Goal: Register for event/course: Sign up to attend an event or enroll in a course

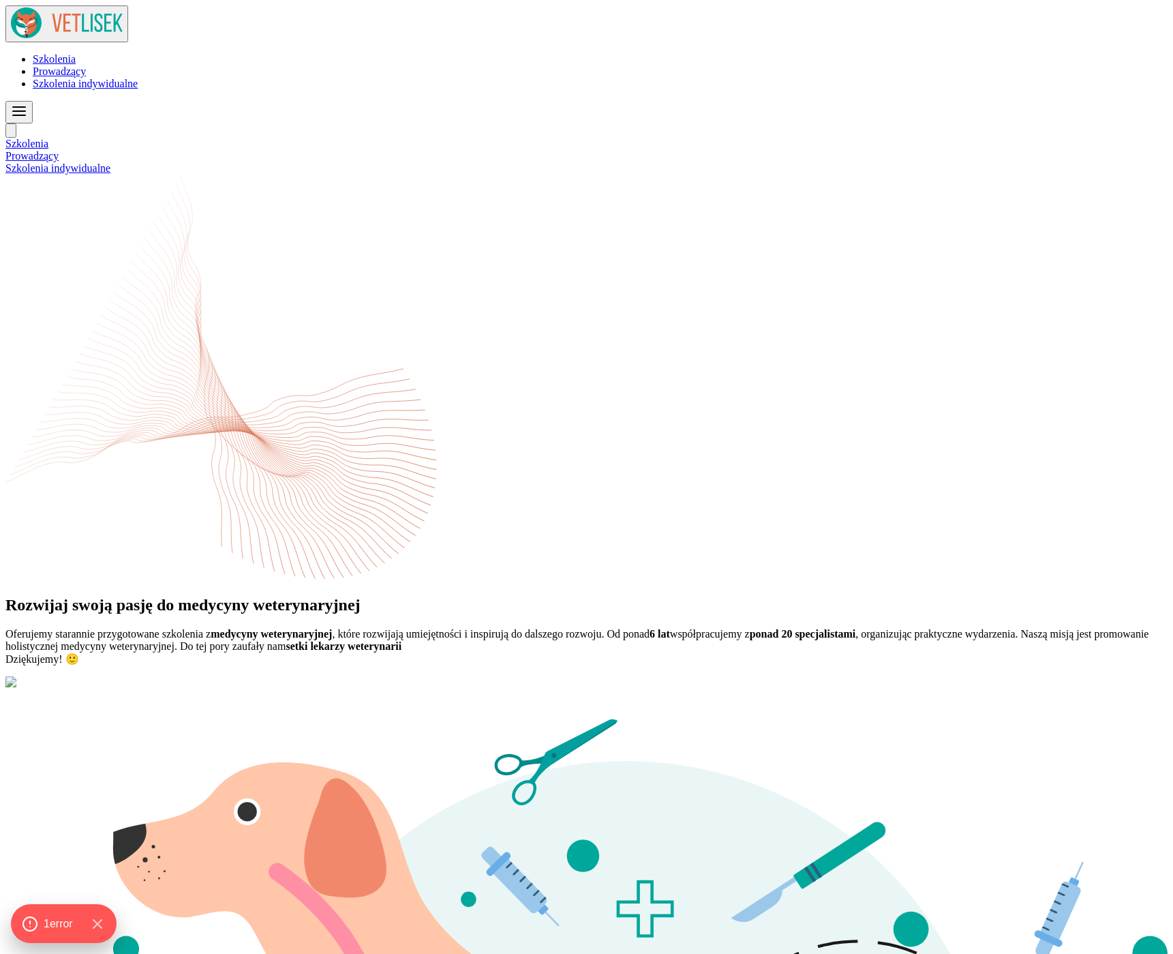
click at [138, 78] on span "Szkolenia indywidualne" at bounding box center [85, 84] width 105 height 12
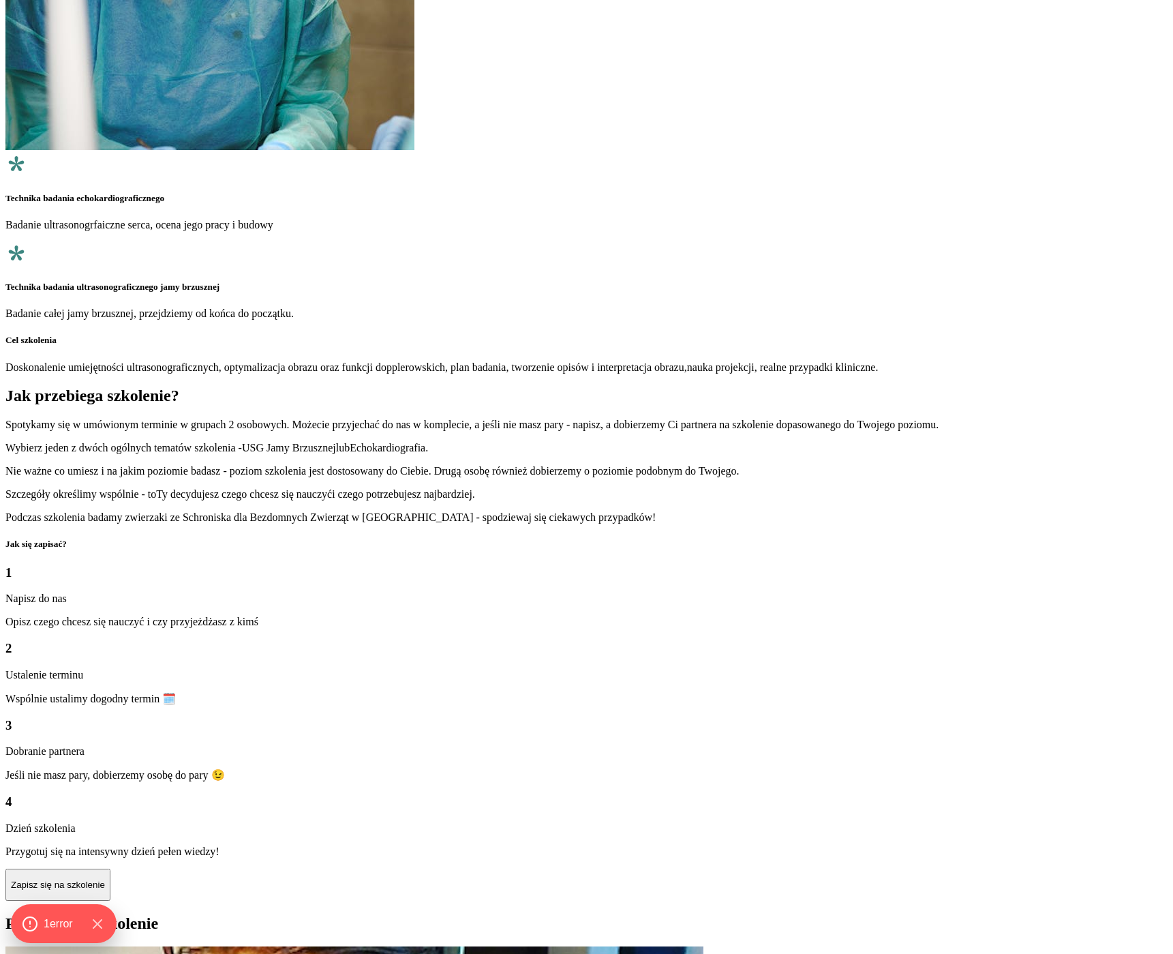
scroll to position [1361, 0]
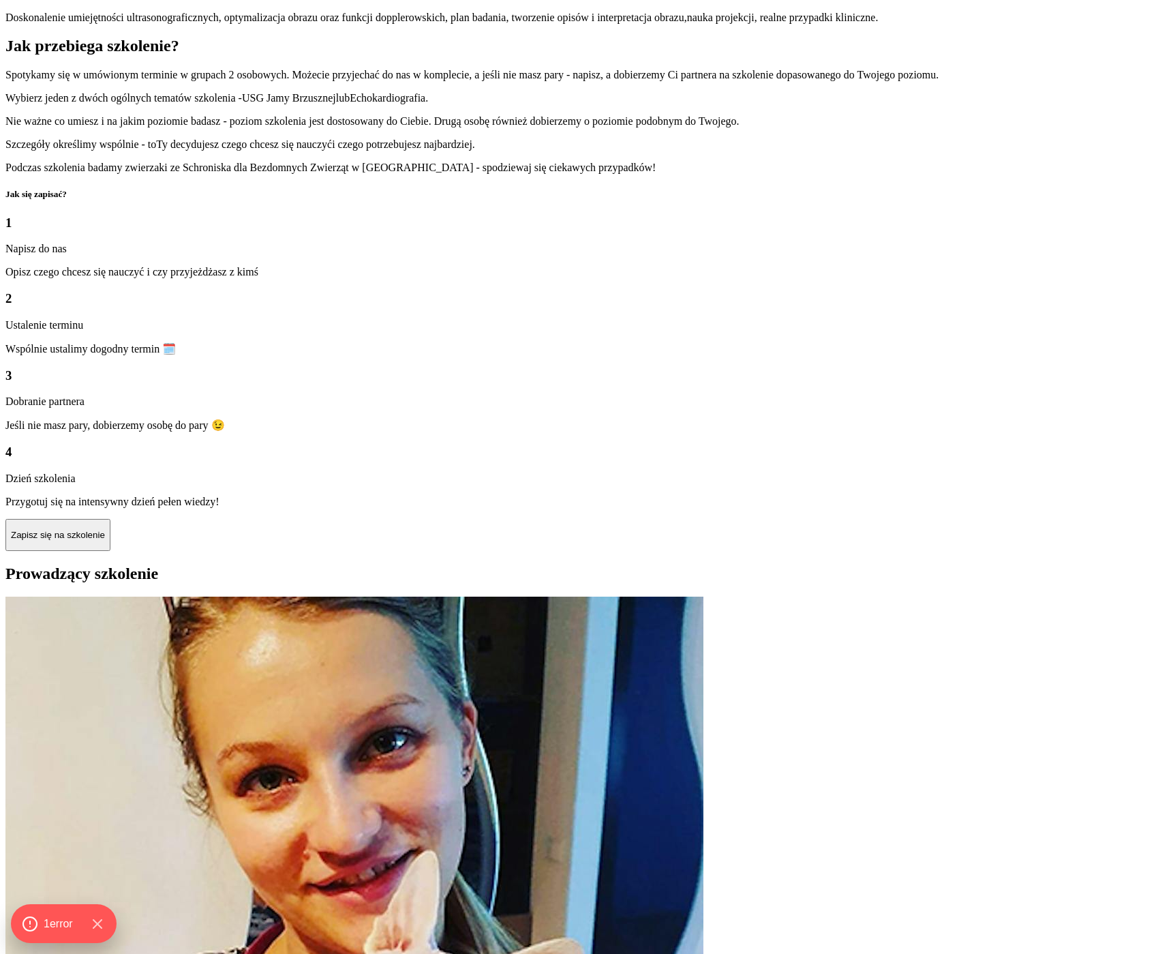
click at [105, 530] on p "Zapisz się na szkolenie" at bounding box center [58, 535] width 94 height 10
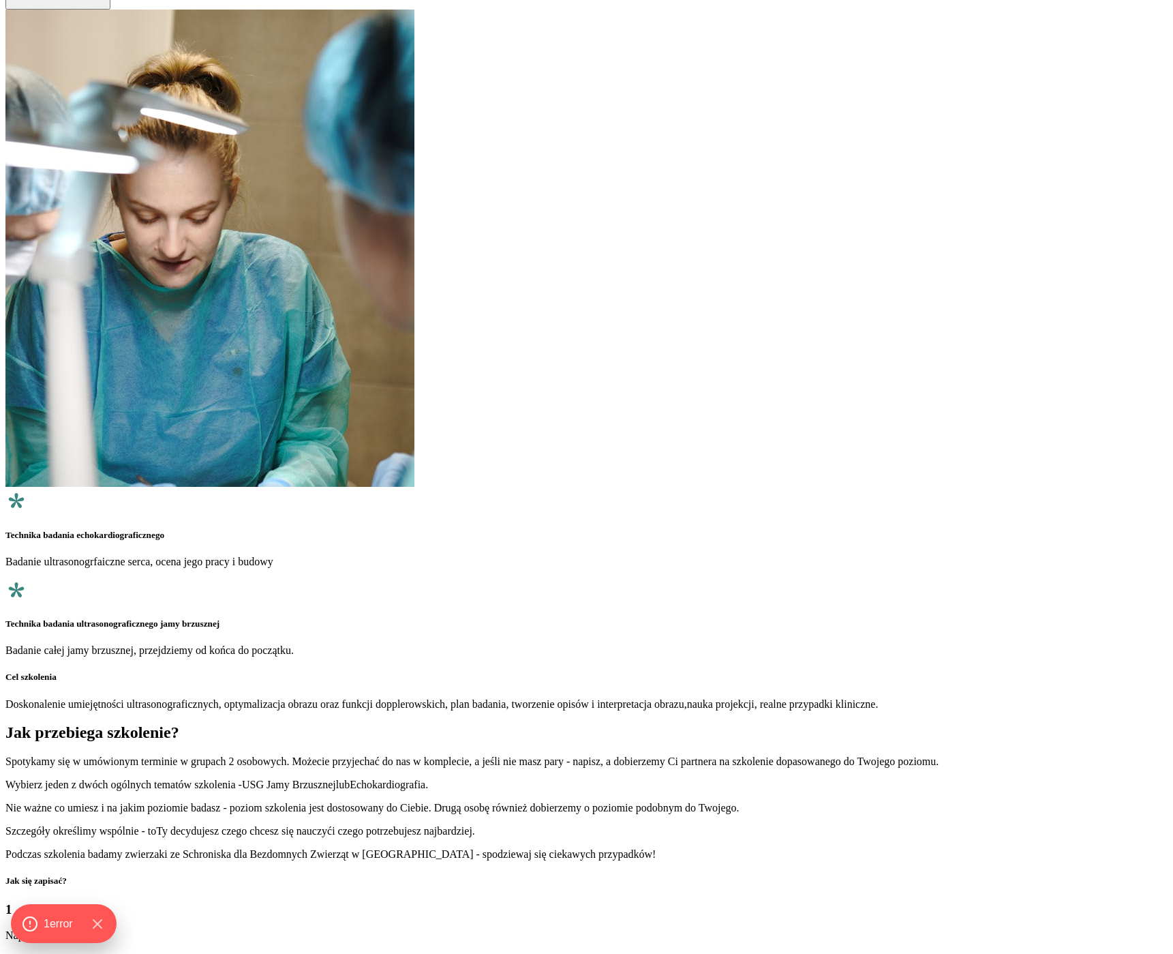
scroll to position [1104, 0]
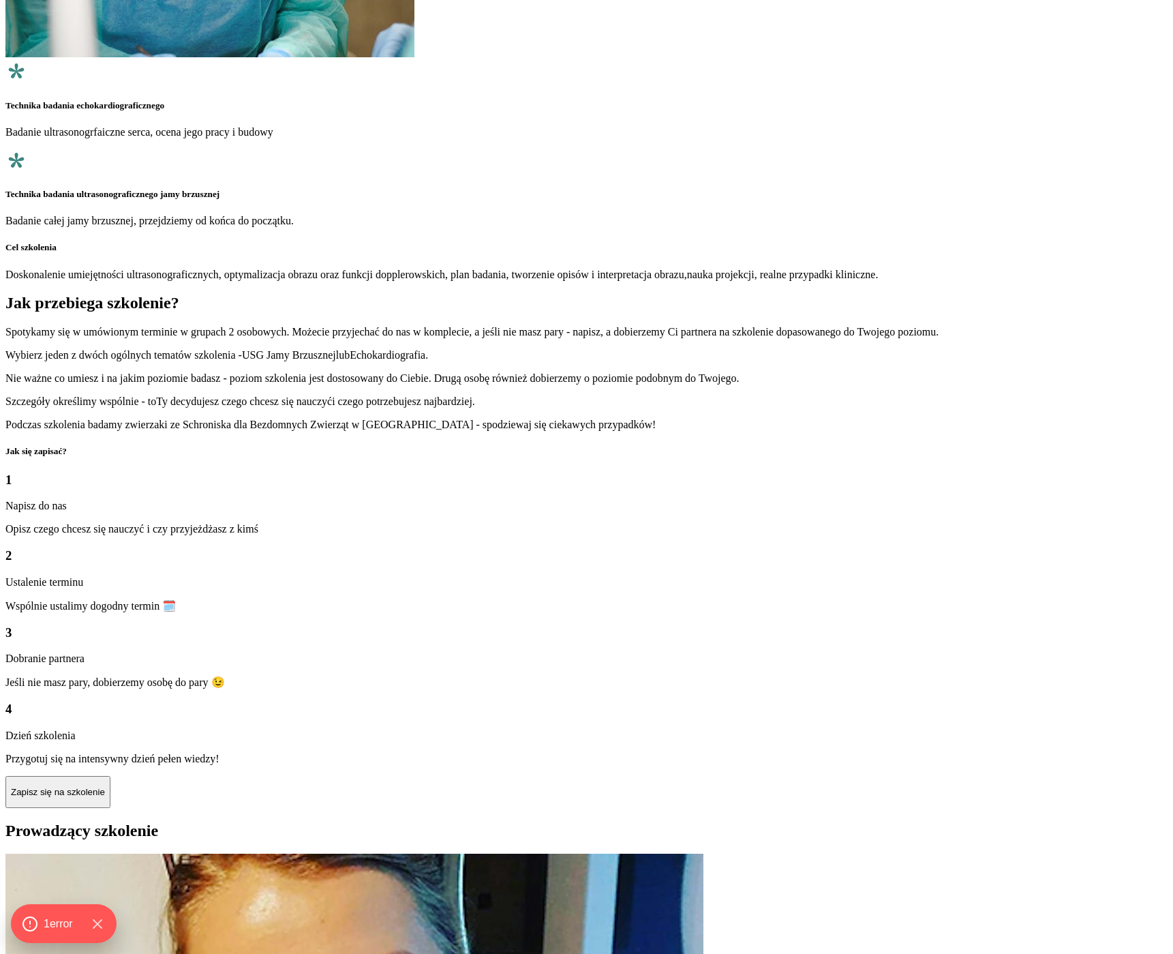
click at [415, 776] on div "Zapisz się na szkolenie" at bounding box center [586, 792] width 1163 height 33
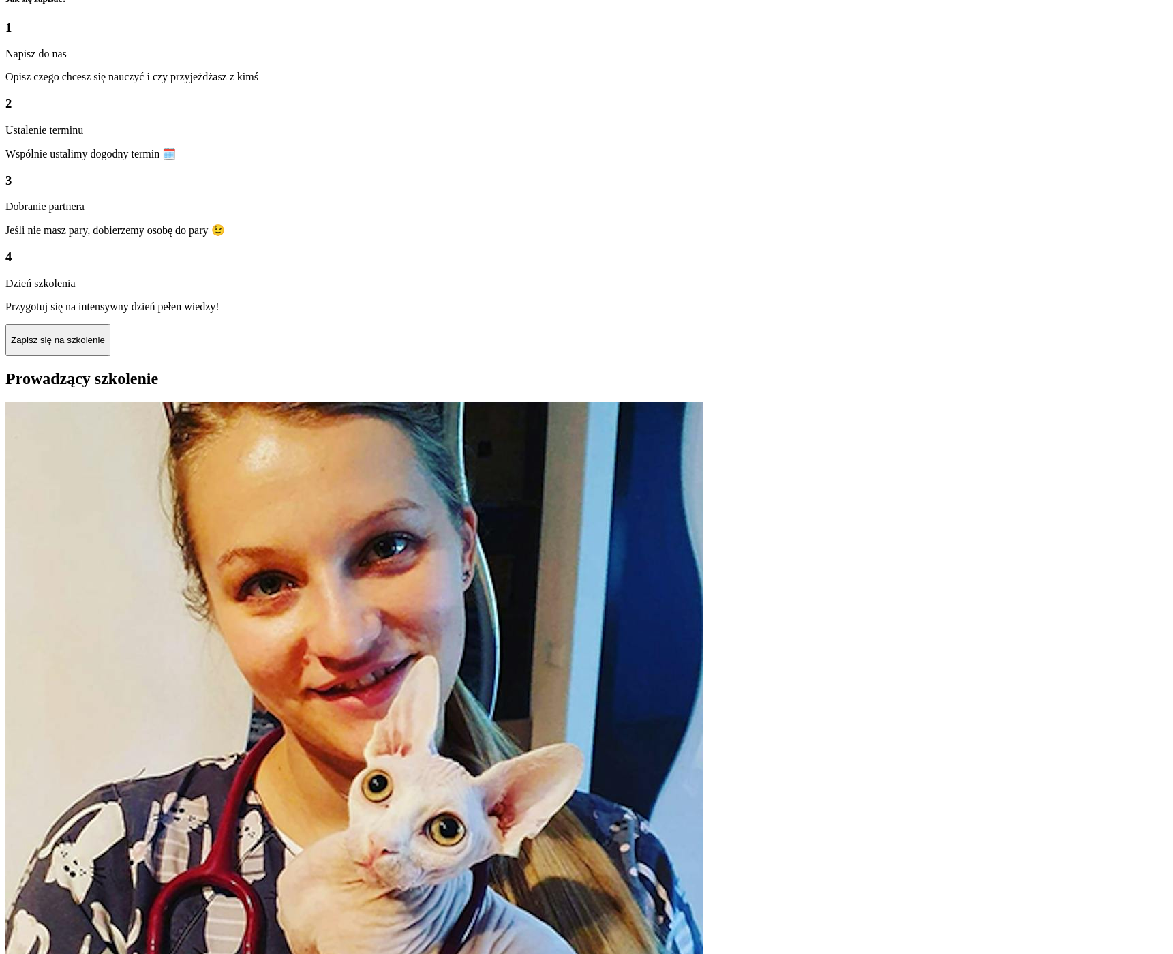
scroll to position [1057, 0]
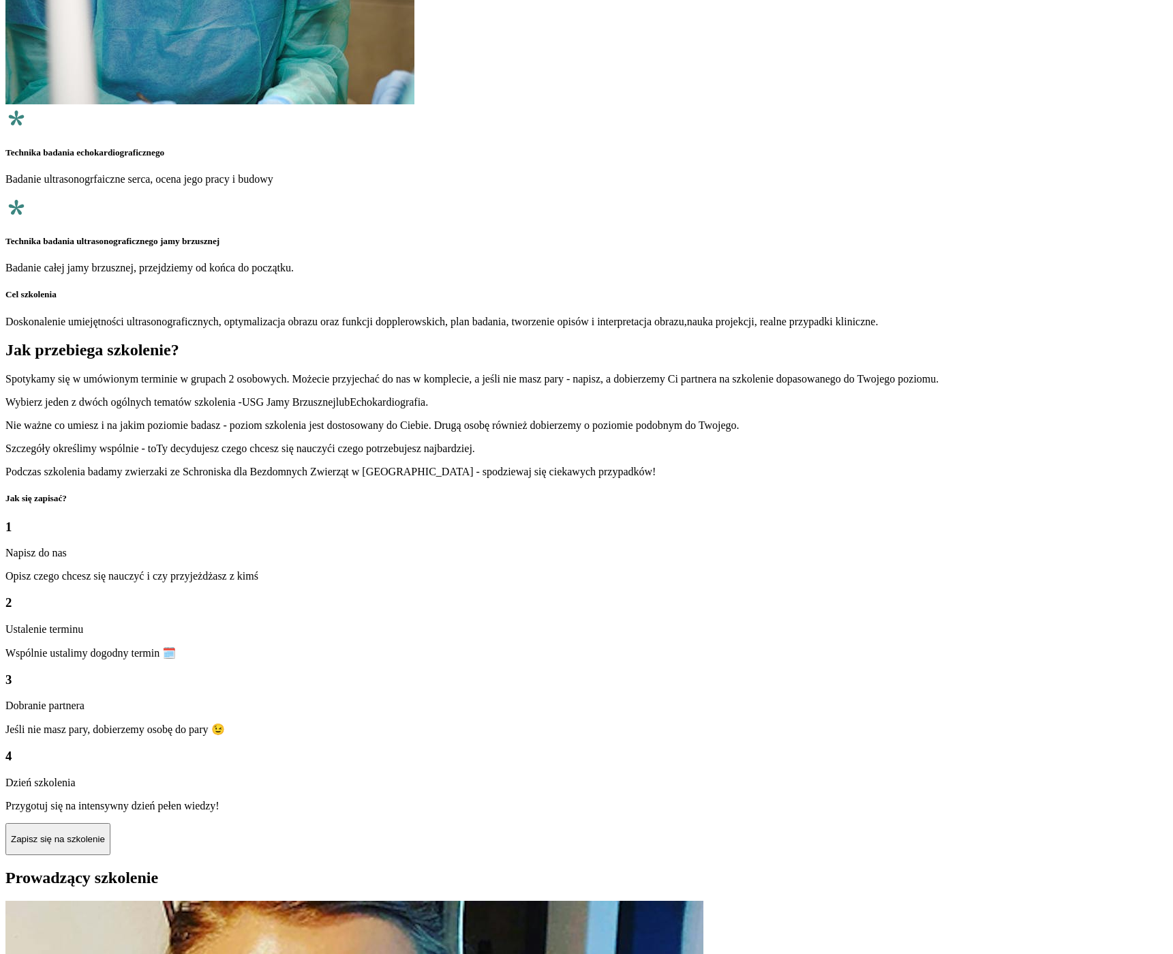
click at [110, 823] on button "Zapisz się na szkolenie" at bounding box center [57, 839] width 105 height 33
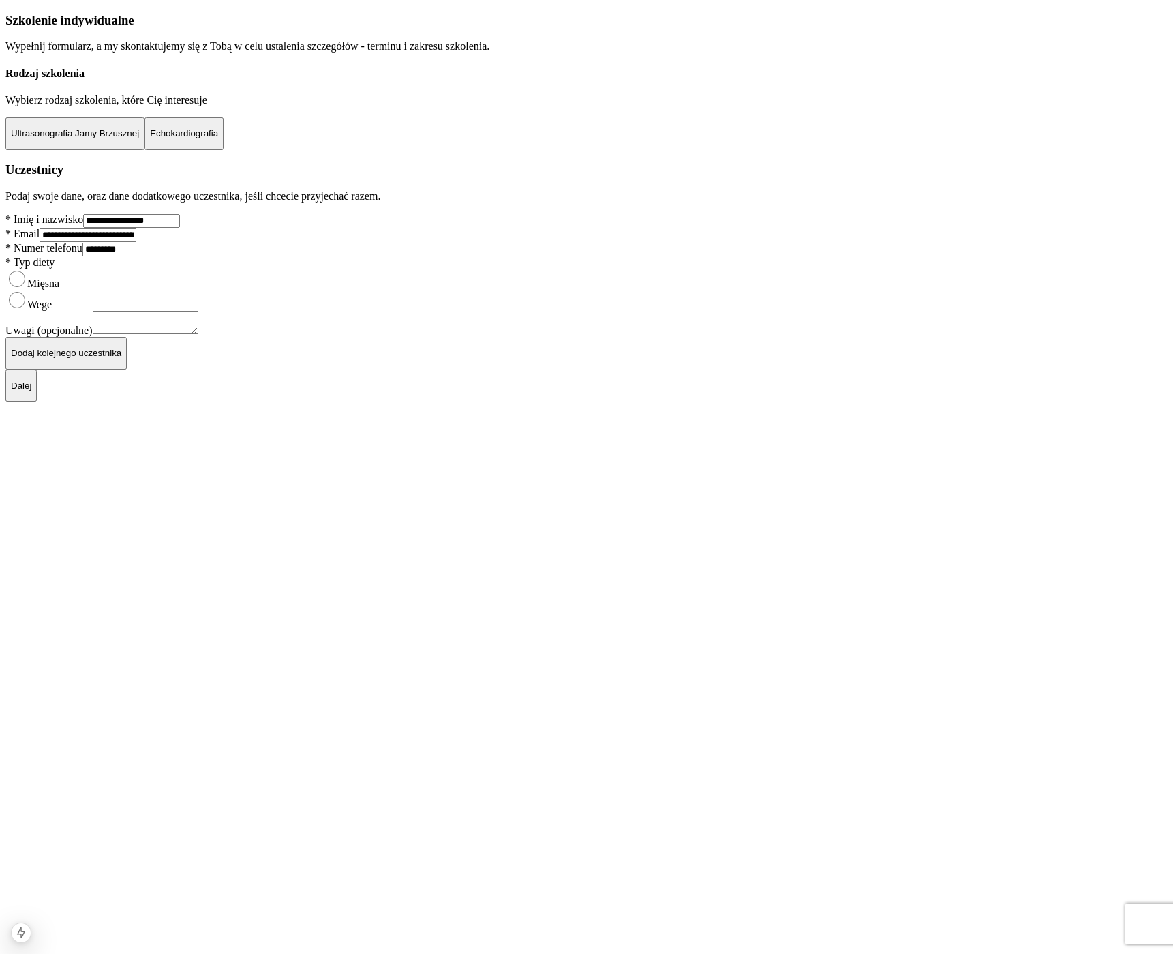
click at [224, 150] on button "Echokardiografia" at bounding box center [184, 133] width 79 height 33
click at [145, 150] on button "Ultrasonografia Jamy Brzusznej" at bounding box center [74, 133] width 139 height 33
click at [674, 318] on div "**********" at bounding box center [586, 191] width 1163 height 357
click at [145, 150] on button "Ultrasonografia Jamy Brzusznej" at bounding box center [74, 133] width 139 height 33
click at [410, 106] on p "Wybierz rodzaj szkolenia, które Cię interesuje" at bounding box center [586, 100] width 1163 height 12
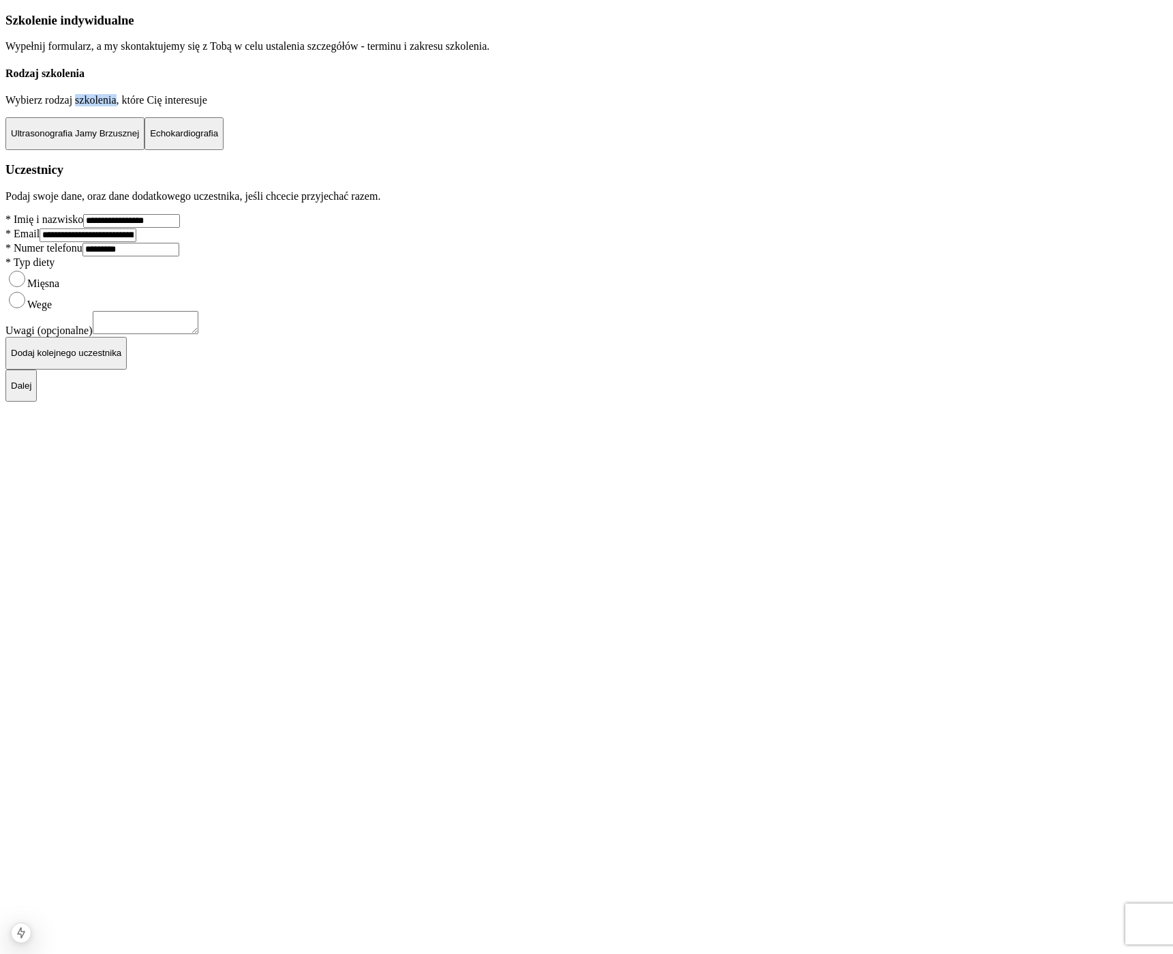
click at [410, 106] on p "Wybierz rodzaj szkolenia, które Cię interesuje" at bounding box center [586, 100] width 1163 height 12
copy p "Wybierz rodzaj szkolenia, które Cię interesuje"
click at [531, 250] on div "**********" at bounding box center [586, 191] width 1163 height 357
click at [481, 247] on div "**********" at bounding box center [586, 191] width 1163 height 357
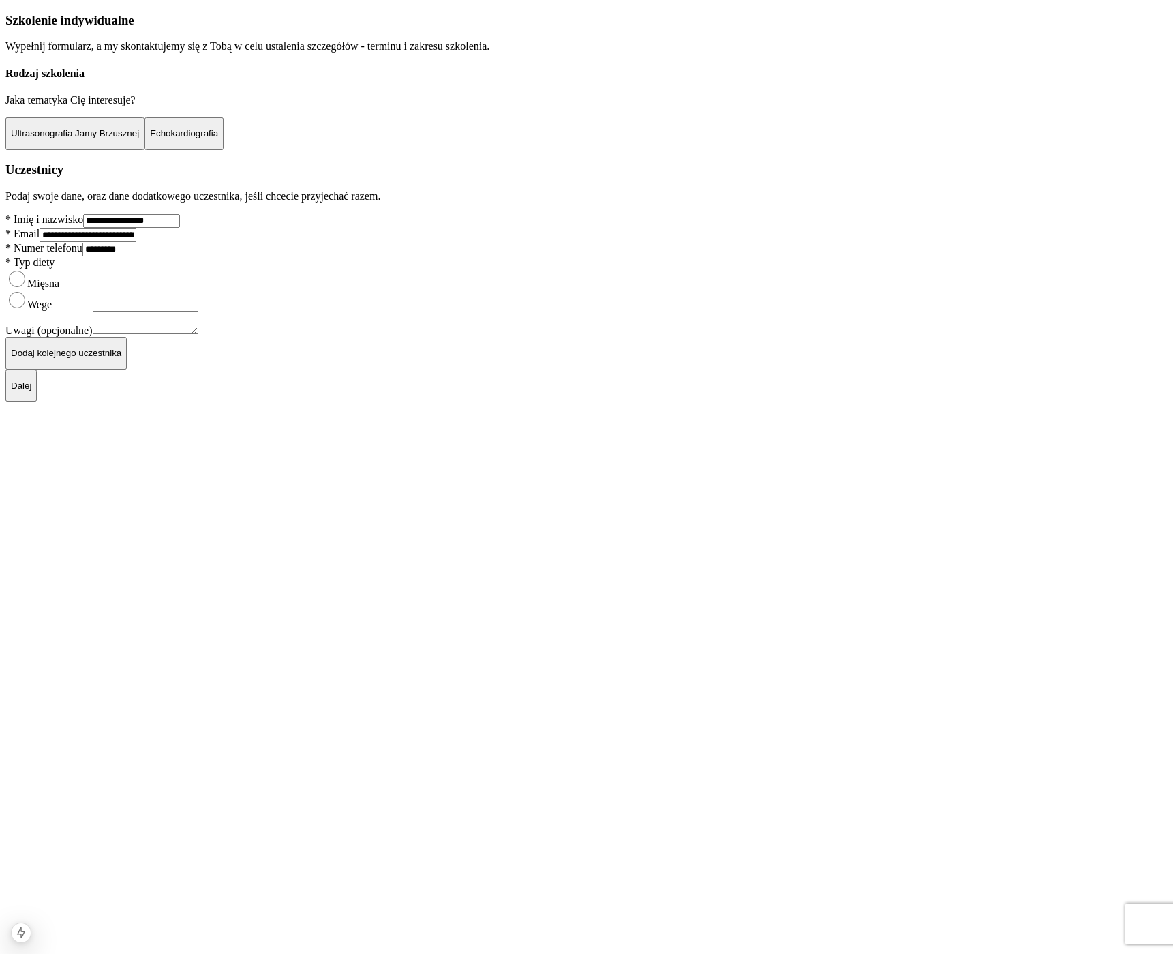
click at [449, 106] on p "Jaka tematyka Cię interesuje?" at bounding box center [586, 100] width 1163 height 12
click at [347, 106] on p "Jaka tematyka Cię interesuje?" at bounding box center [586, 100] width 1163 height 12
click at [326, 203] on p "Podaj swoje dane, oraz dane dodatkowego uczestnika, jeśli chcecie przyjechać ra…" at bounding box center [586, 196] width 1163 height 12
click at [359, 80] on h4 "Rodzaj szkolenia" at bounding box center [586, 74] width 1163 height 12
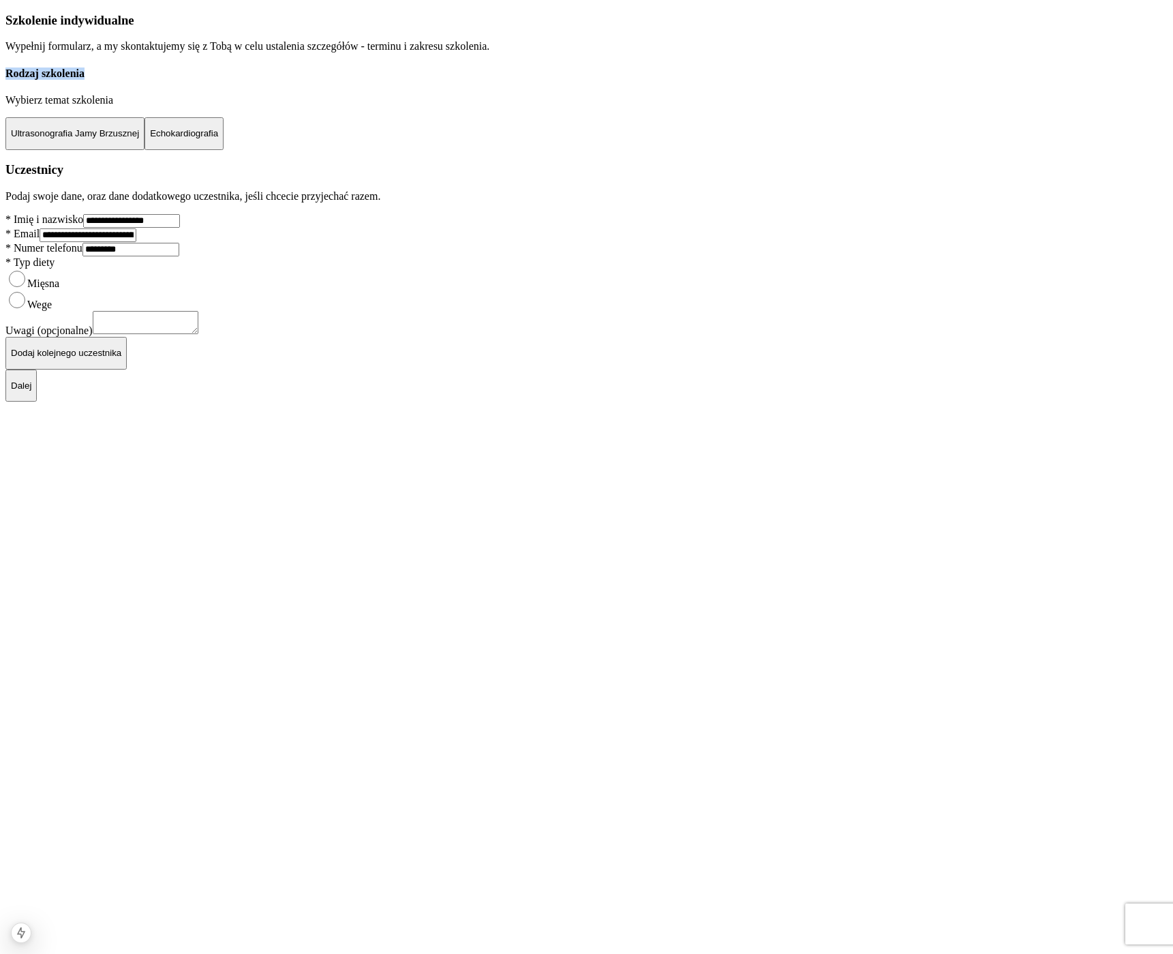
drag, startPoint x: 359, startPoint y: 207, endPoint x: 520, endPoint y: 220, distance: 160.8
click at [520, 80] on h4 "Rodzaj szkolenia" at bounding box center [586, 74] width 1163 height 12
click at [592, 106] on p "Wybierz temat szkolenia" at bounding box center [586, 100] width 1163 height 12
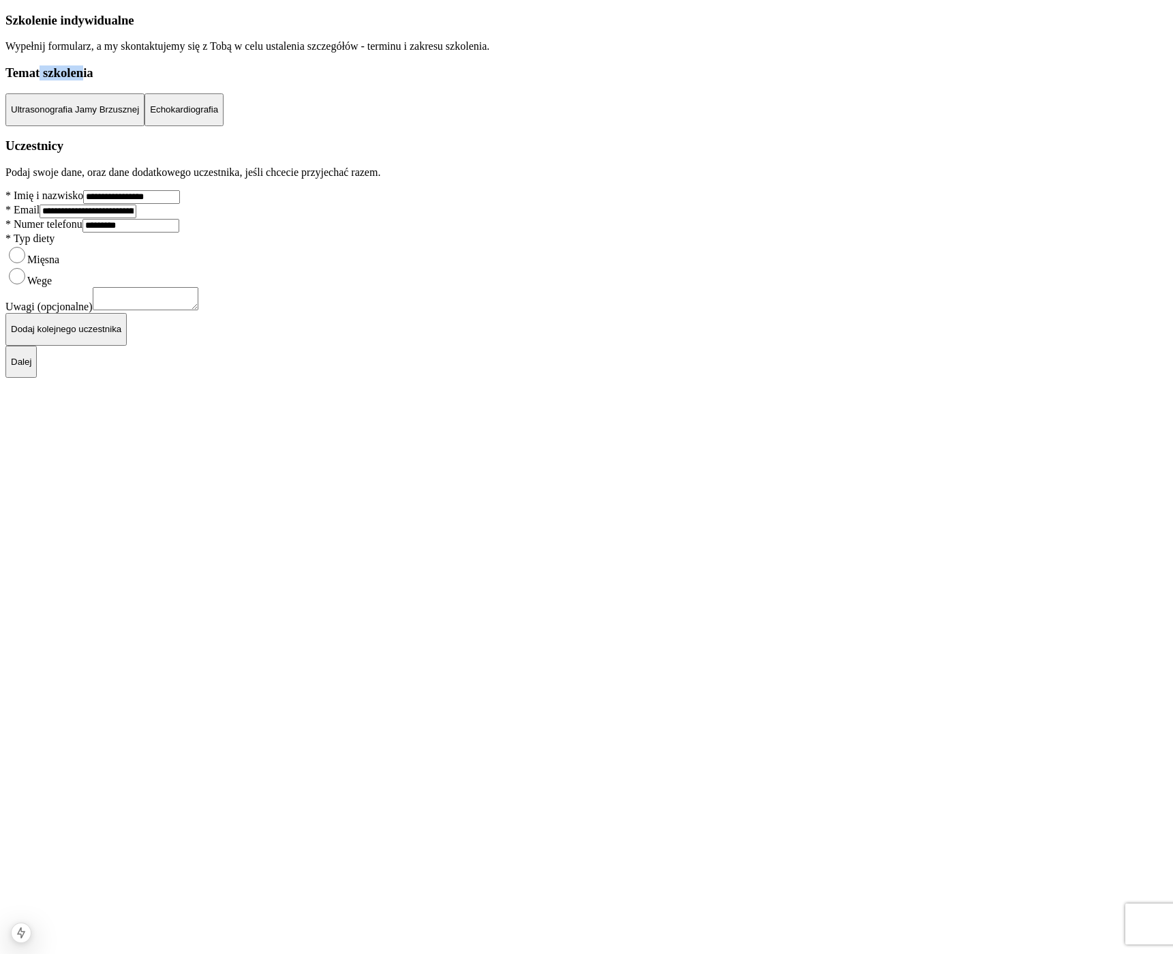
drag, startPoint x: 443, startPoint y: 223, endPoint x: 500, endPoint y: 221, distance: 57.3
click at [500, 80] on h3 "Temat szkolenia" at bounding box center [586, 72] width 1163 height 15
drag, startPoint x: 501, startPoint y: 216, endPoint x: 310, endPoint y: 207, distance: 191.1
click at [310, 207] on div "**********" at bounding box center [586, 195] width 1163 height 365
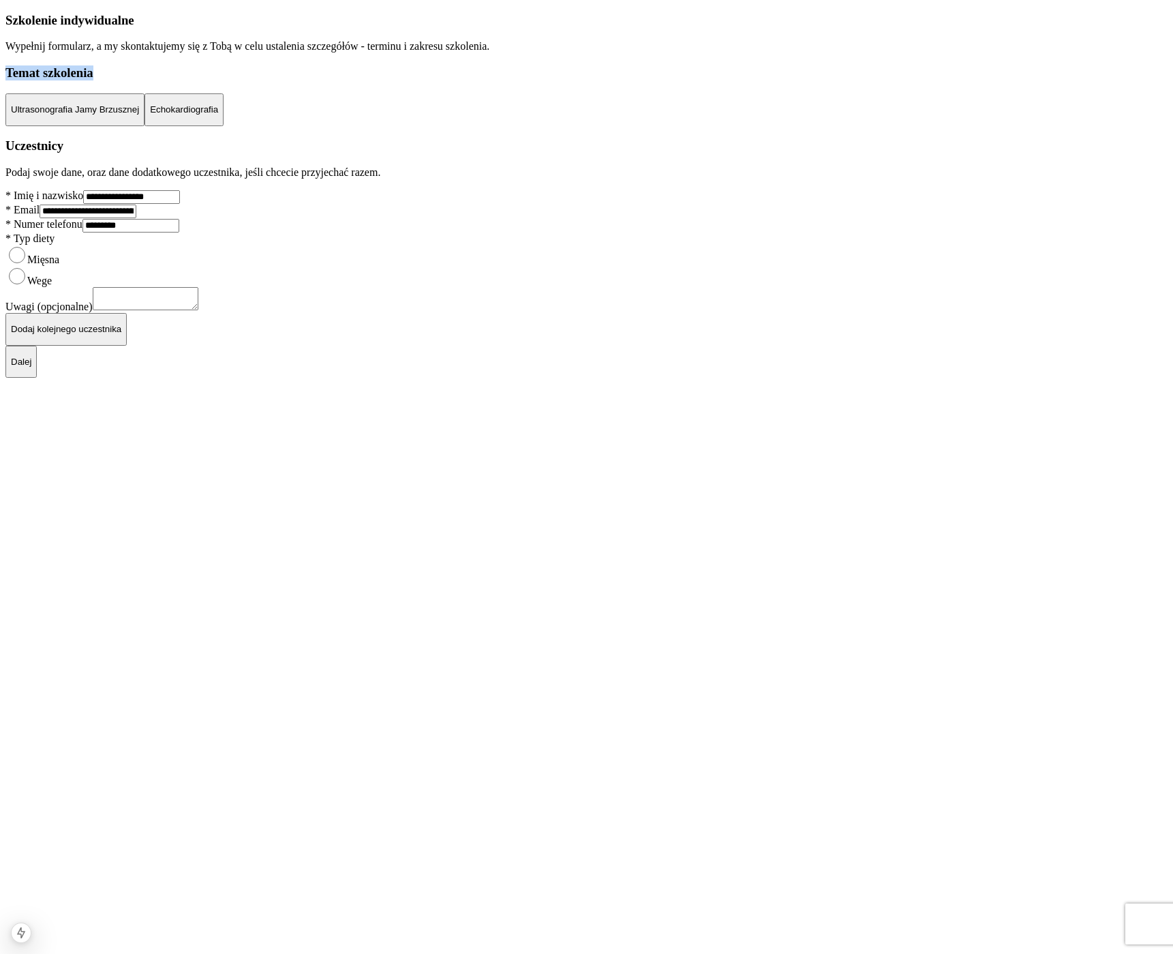
click at [310, 207] on div "**********" at bounding box center [586, 195] width 1163 height 365
drag, startPoint x: 338, startPoint y: 206, endPoint x: 446, endPoint y: 199, distance: 107.9
click at [446, 199] on div "**********" at bounding box center [586, 195] width 1163 height 365
click at [454, 80] on h3 "Temat szkolenia" at bounding box center [586, 72] width 1163 height 15
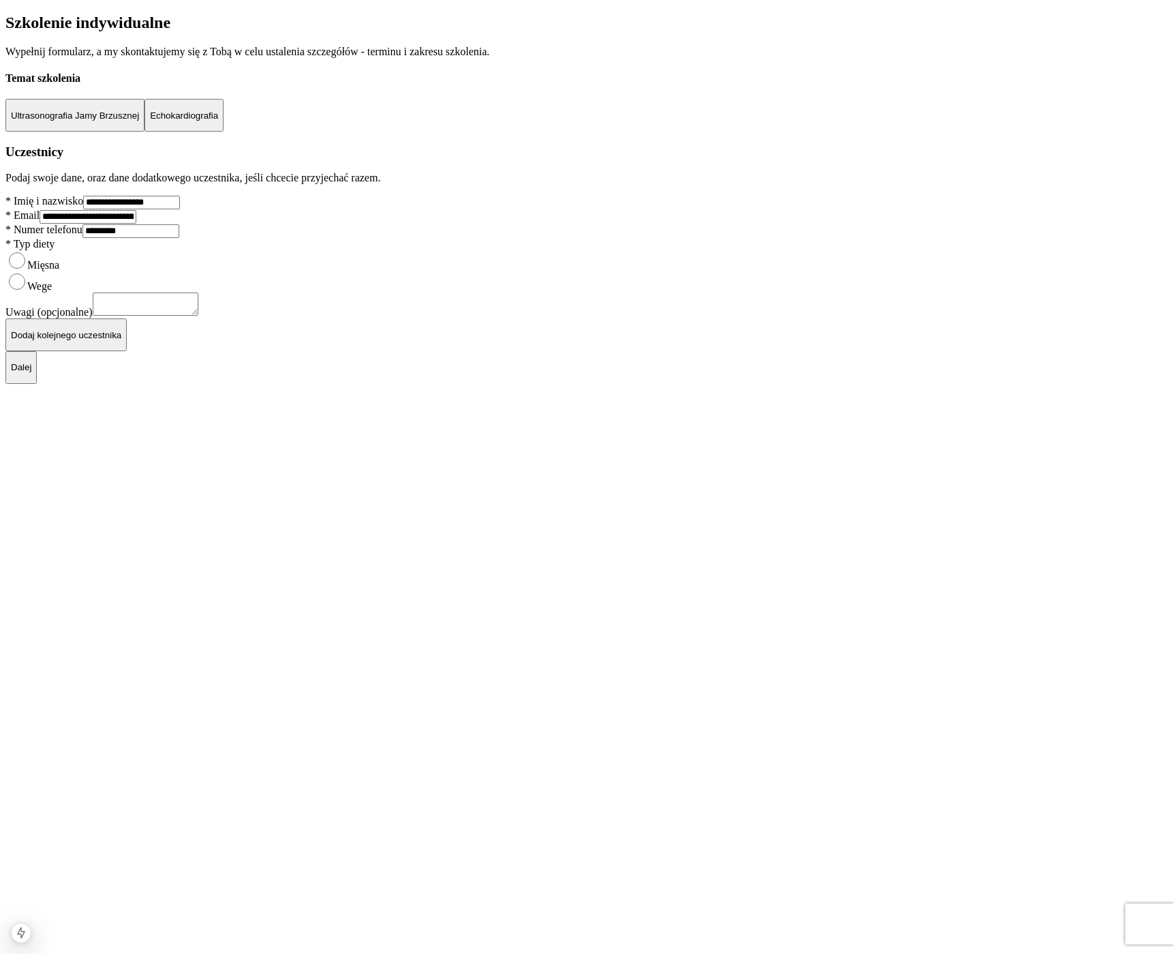
click at [218, 121] on p "Echokardiografia" at bounding box center [184, 115] width 68 height 10
click at [139, 121] on p "Ultrasonografia Jamy Brzusznej" at bounding box center [75, 115] width 128 height 10
click at [398, 160] on h3 "Uczestnicy" at bounding box center [586, 152] width 1163 height 15
drag, startPoint x: 426, startPoint y: 338, endPoint x: 507, endPoint y: 350, distance: 81.5
click at [505, 350] on div "**********" at bounding box center [586, 199] width 1163 height 370
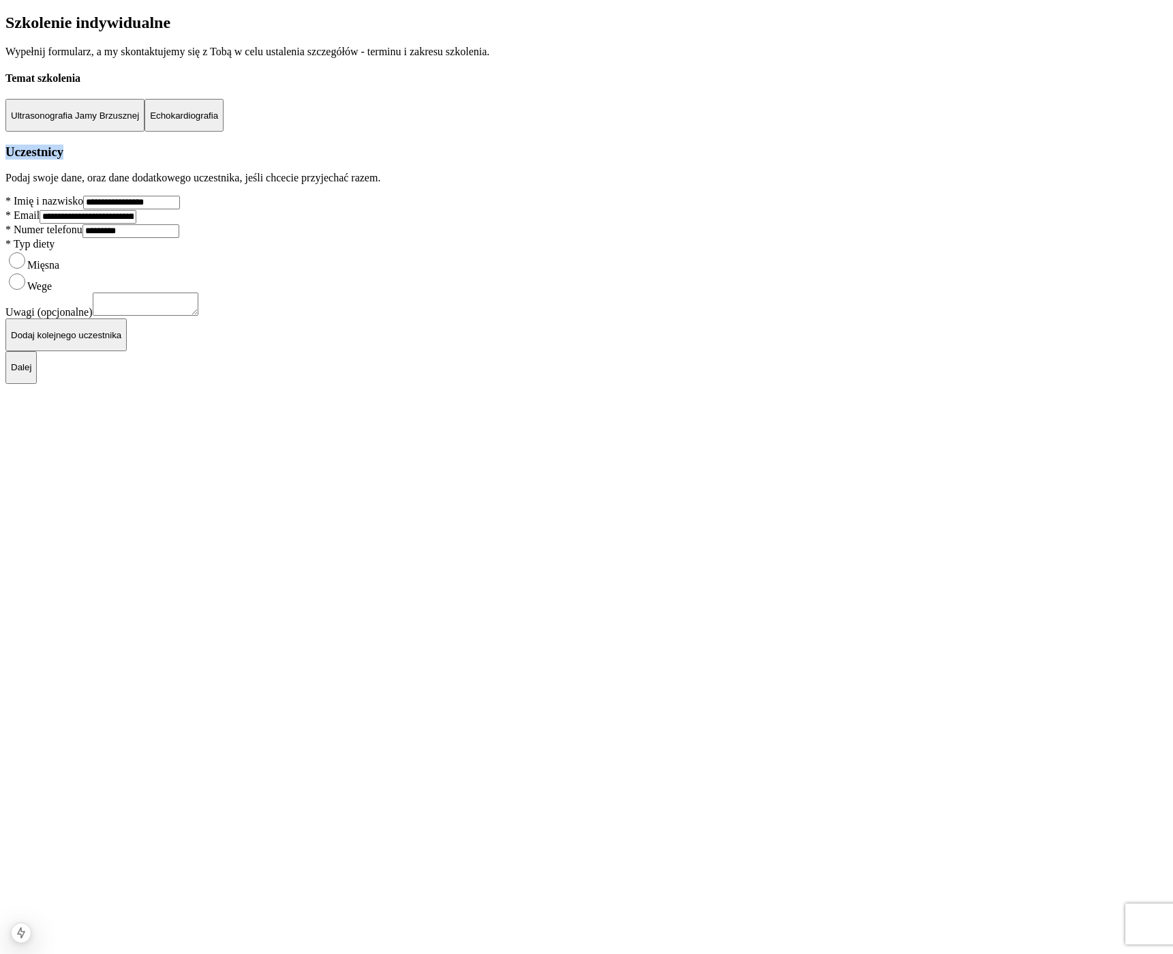
click at [507, 160] on h3 "Uczestnicy" at bounding box center [586, 152] width 1163 height 15
drag, startPoint x: 410, startPoint y: 377, endPoint x: 333, endPoint y: 338, distance: 85.7
click at [333, 339] on div "**********" at bounding box center [586, 183] width 1163 height 338
click at [333, 160] on h3 "Uczestnicy" at bounding box center [586, 152] width 1163 height 15
drag, startPoint x: 337, startPoint y: 340, endPoint x: 620, endPoint y: 383, distance: 286.2
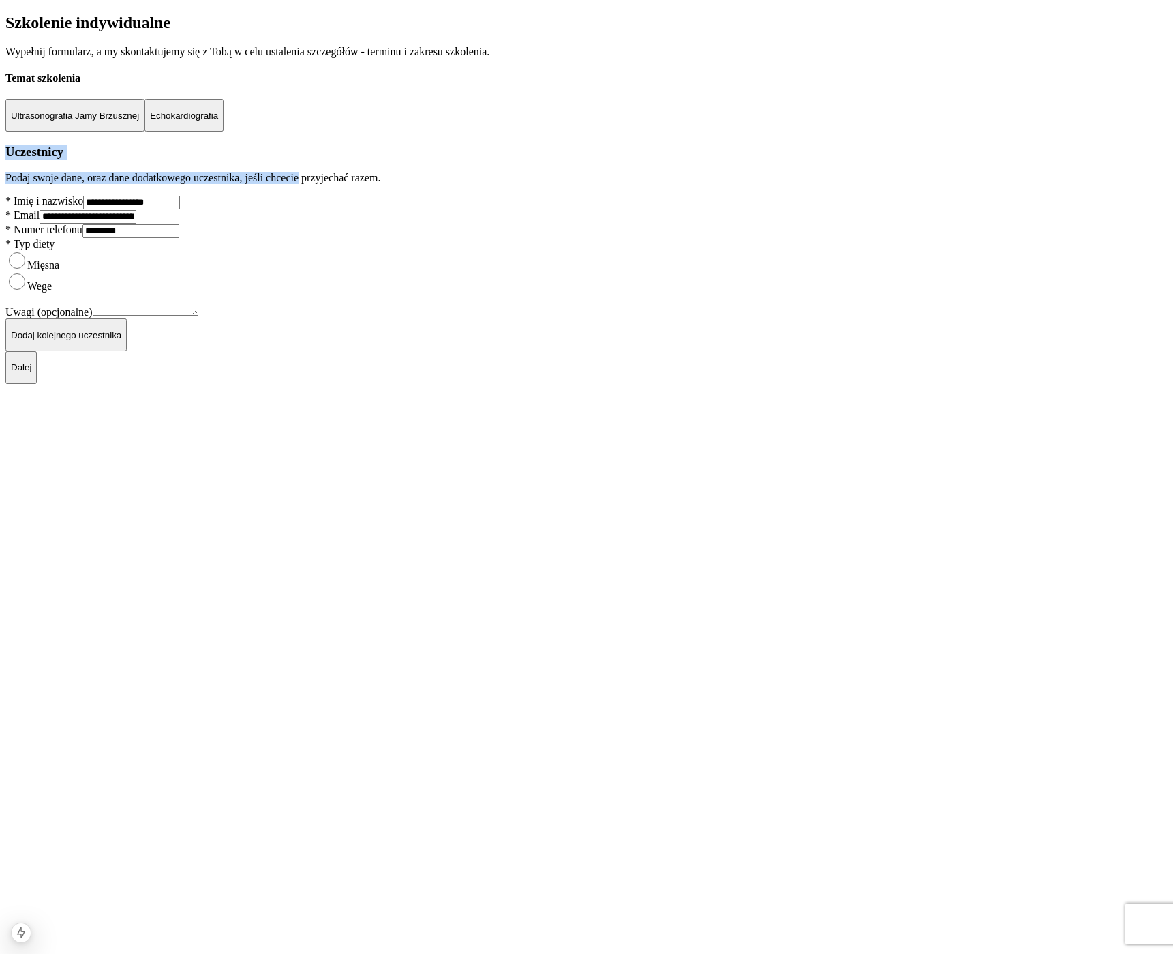
click at [620, 351] on div "**********" at bounding box center [586, 183] width 1163 height 338
click at [620, 184] on p "Podaj swoje dane, oraz dane dodatkowego uczestnika, jeśli chcecie przyjechać ra…" at bounding box center [586, 178] width 1163 height 12
drag, startPoint x: 620, startPoint y: 383, endPoint x: 609, endPoint y: 378, distance: 12.3
click at [612, 184] on p "Podaj swoje dane, oraz dane dodatkowego uczestnika, jeśli chcecie przyjechać ra…" at bounding box center [586, 178] width 1163 height 12
drag, startPoint x: 558, startPoint y: 367, endPoint x: 351, endPoint y: 327, distance: 210.3
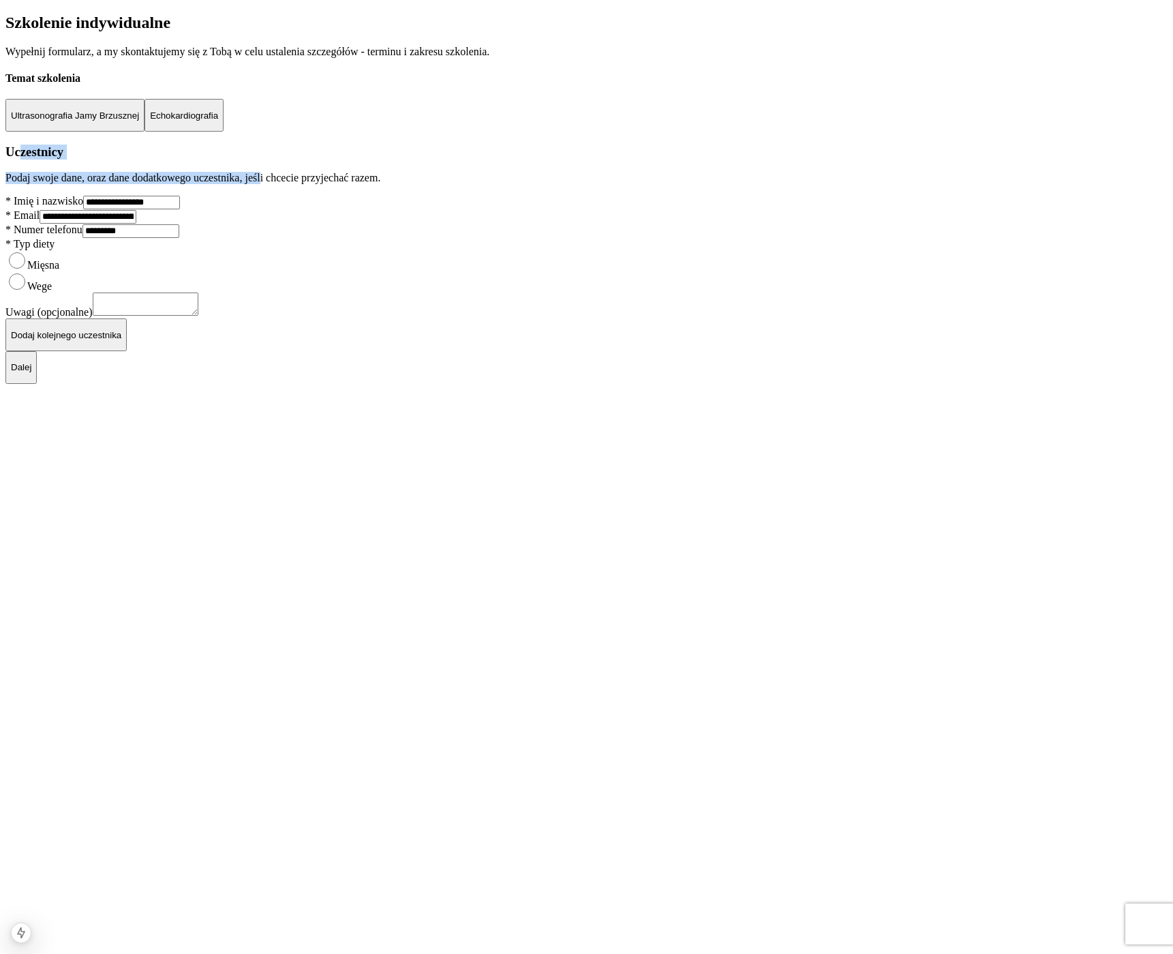
click at [354, 327] on div "**********" at bounding box center [586, 183] width 1163 height 338
click at [351, 160] on h3 "Uczestnicy" at bounding box center [586, 152] width 1163 height 15
click at [349, 160] on h3 "Uczestnicy" at bounding box center [586, 152] width 1163 height 15
drag, startPoint x: 349, startPoint y: 328, endPoint x: 649, endPoint y: 373, distance: 303.4
click at [649, 351] on div "**********" at bounding box center [586, 183] width 1163 height 338
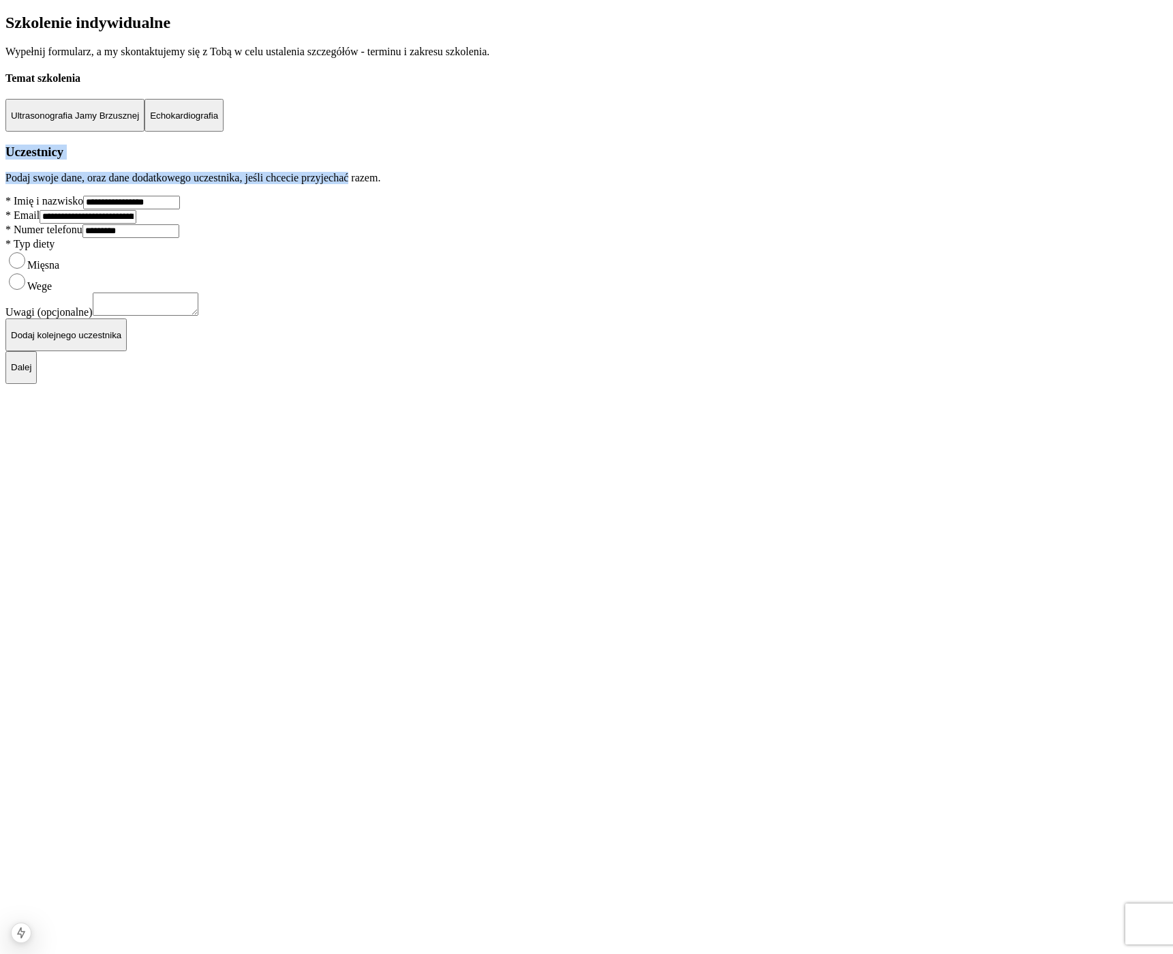
click at [649, 184] on p "Podaj swoje dane, oraz dane dodatkowego uczestnika, jeśli chcecie przyjechać ra…" at bounding box center [586, 178] width 1163 height 12
click at [374, 195] on div at bounding box center [586, 195] width 1163 height 0
drag, startPoint x: 391, startPoint y: 406, endPoint x: 496, endPoint y: 422, distance: 106.9
click at [492, 318] on div "**********" at bounding box center [586, 256] width 1163 height 123
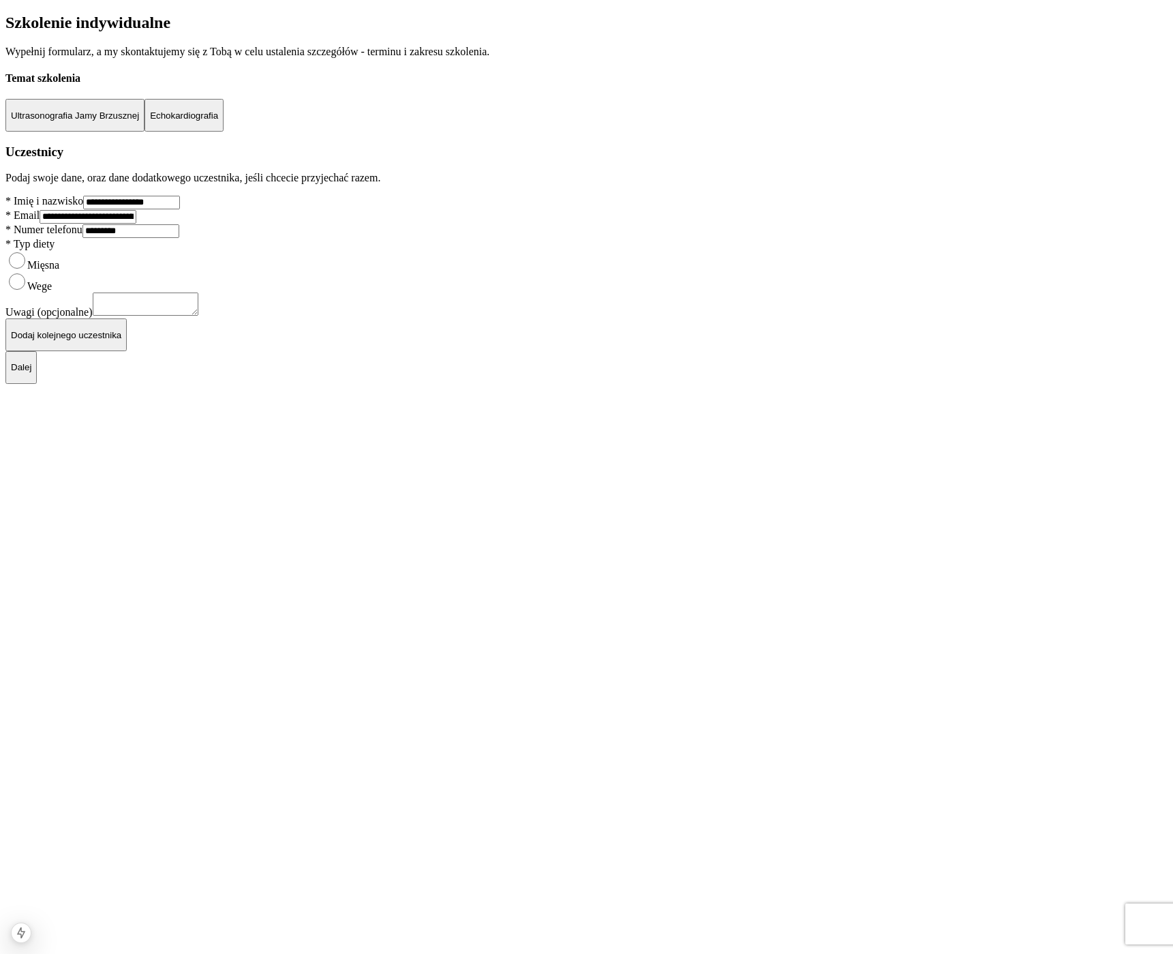
click at [83, 207] on label "* Imię i nazwisko" at bounding box center [44, 201] width 78 height 12
click at [121, 340] on p "Dodaj kolejnego uczestnika" at bounding box center [66, 335] width 110 height 10
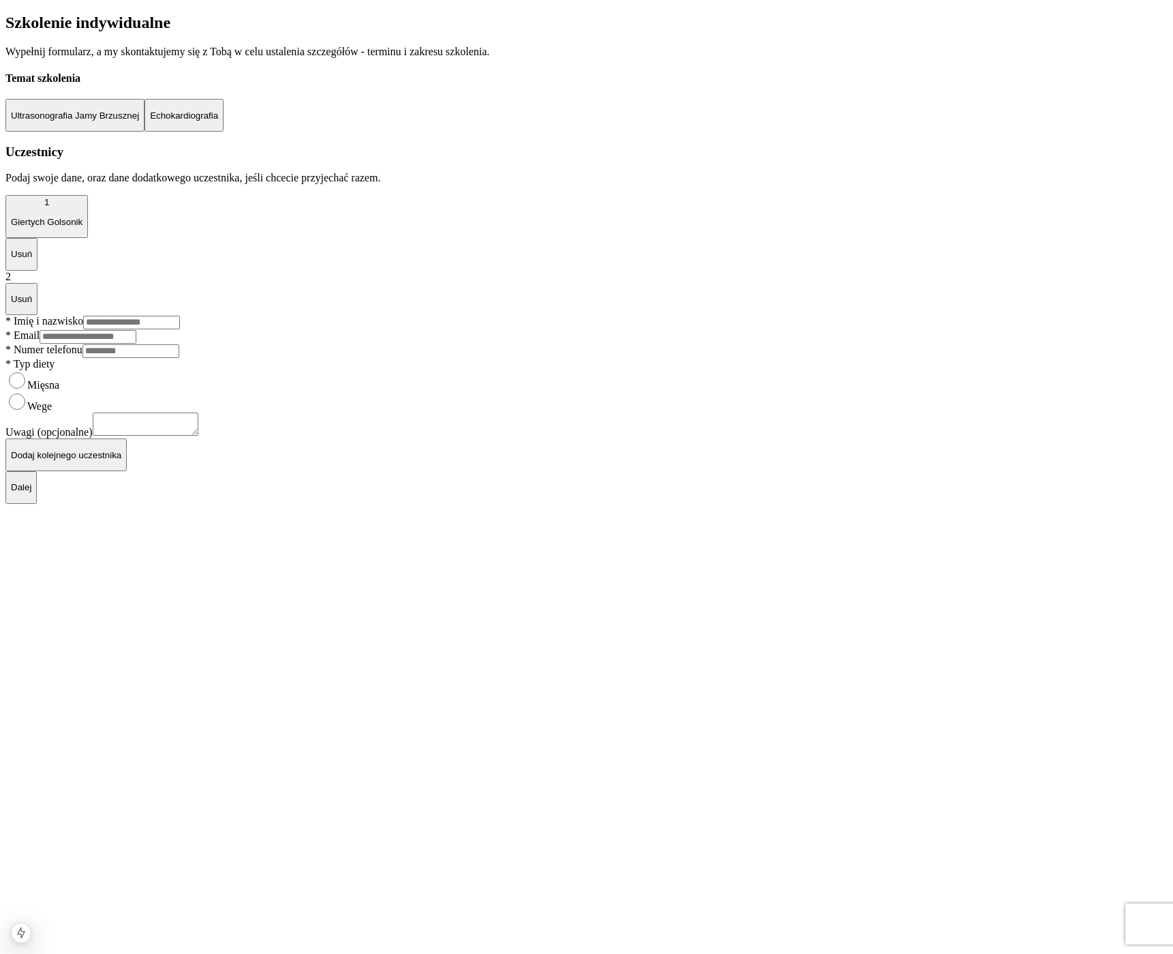
scroll to position [155, 0]
click at [770, 504] on div "Dalej" at bounding box center [586, 487] width 1163 height 33
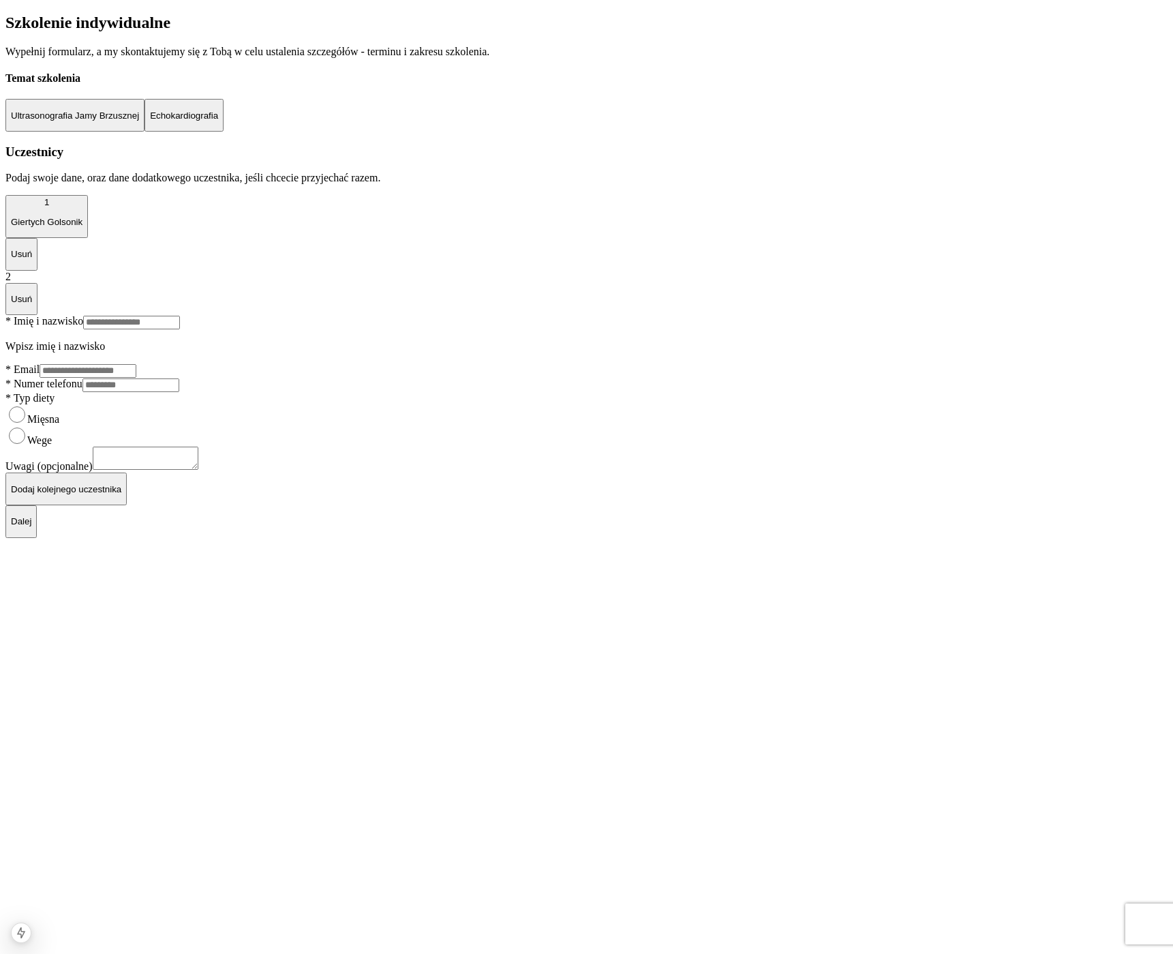
click at [180, 329] on input "Imię i nazwisko" at bounding box center [131, 323] width 97 height 14
click at [547, 184] on p "Podaj swoje dane, oraz dane dodatkowego uczestnika, jeśli chcecie przyjechać ra…" at bounding box center [586, 178] width 1163 height 12
click at [83, 226] on div "1 Giertych Golsonik" at bounding box center [47, 211] width 72 height 29
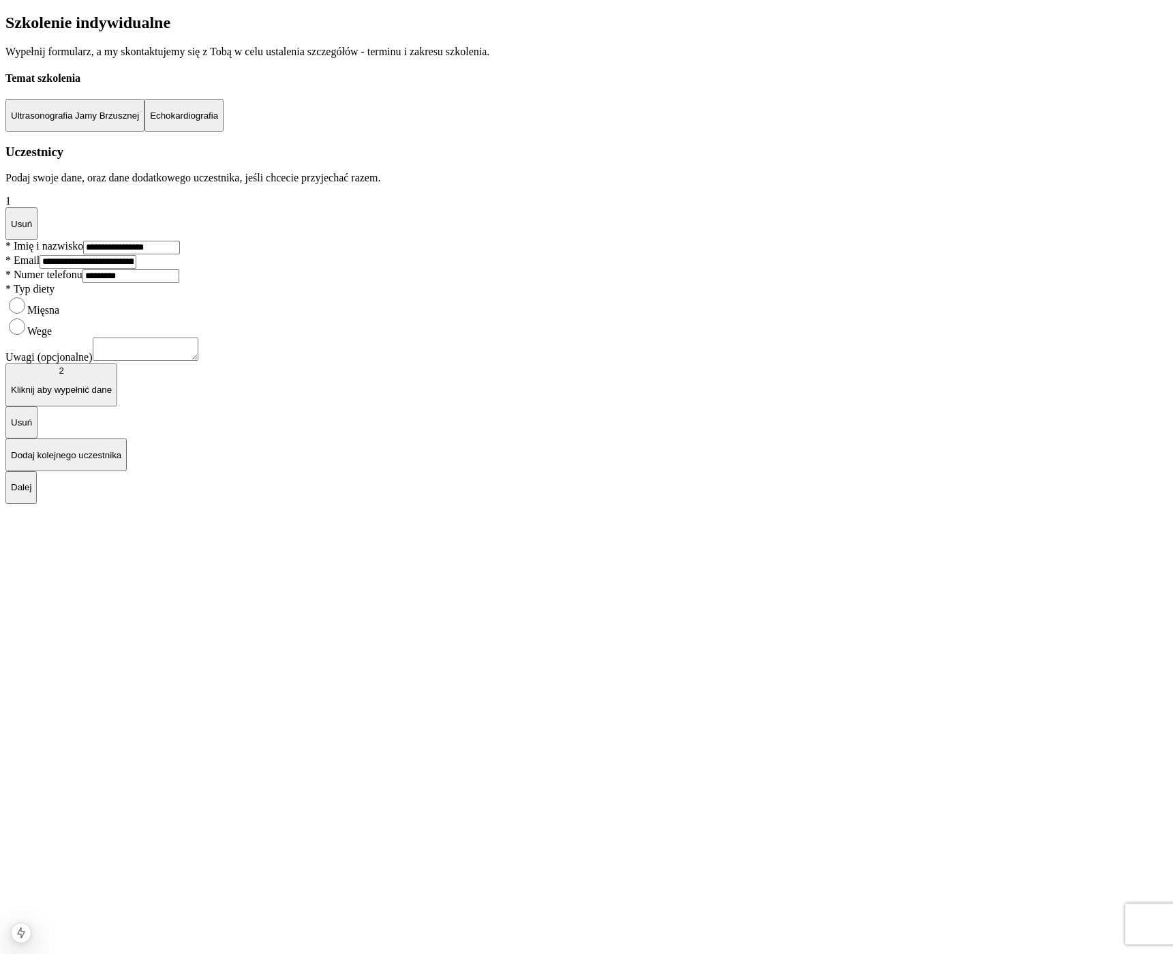
click at [551, 160] on h3 "Uczestnicy" at bounding box center [586, 152] width 1163 height 15
click at [218, 121] on p "Echokardiografia" at bounding box center [184, 115] width 68 height 10
click at [139, 121] on p "Ultrasonografia Jamy Brzusznej" at bounding box center [75, 115] width 128 height 10
click at [31, 492] on p "Dalej" at bounding box center [21, 487] width 20 height 10
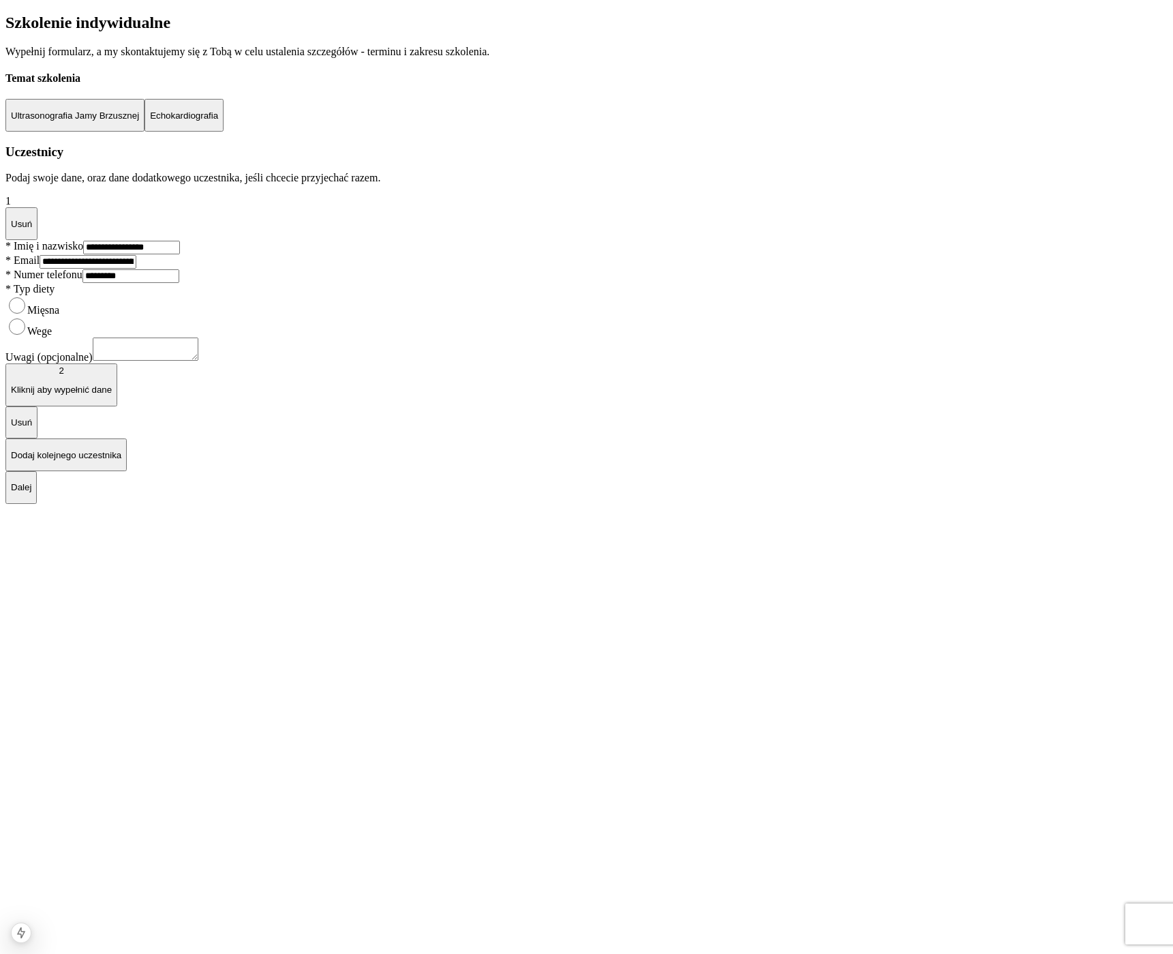
click at [623, 438] on div "2 Kliknij aby wypełnić dane Usuń" at bounding box center [586, 400] width 1163 height 75
click at [38, 439] on button "Usuń" at bounding box center [21, 422] width 32 height 33
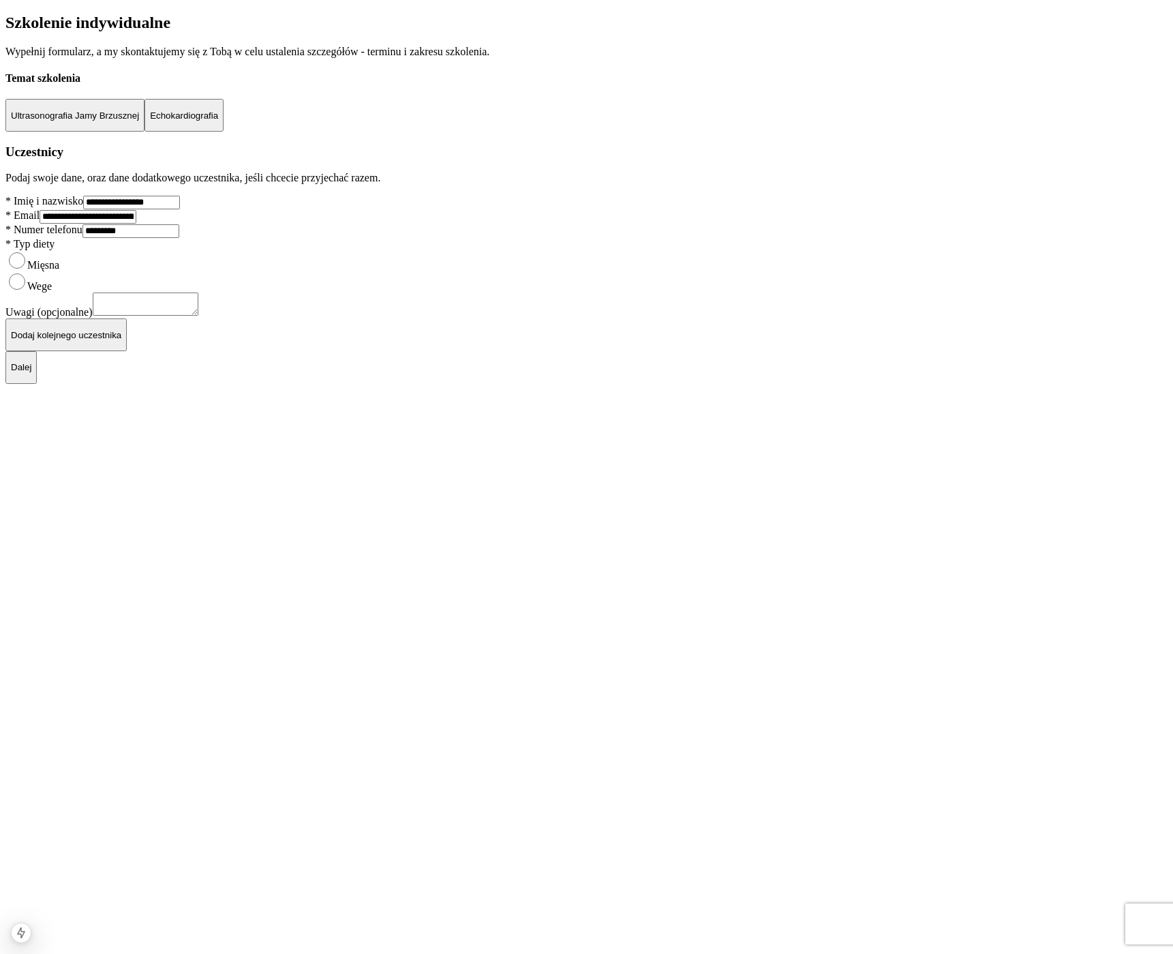
scroll to position [61, 0]
click at [37, 384] on button "Dalej" at bounding box center [20, 367] width 31 height 33
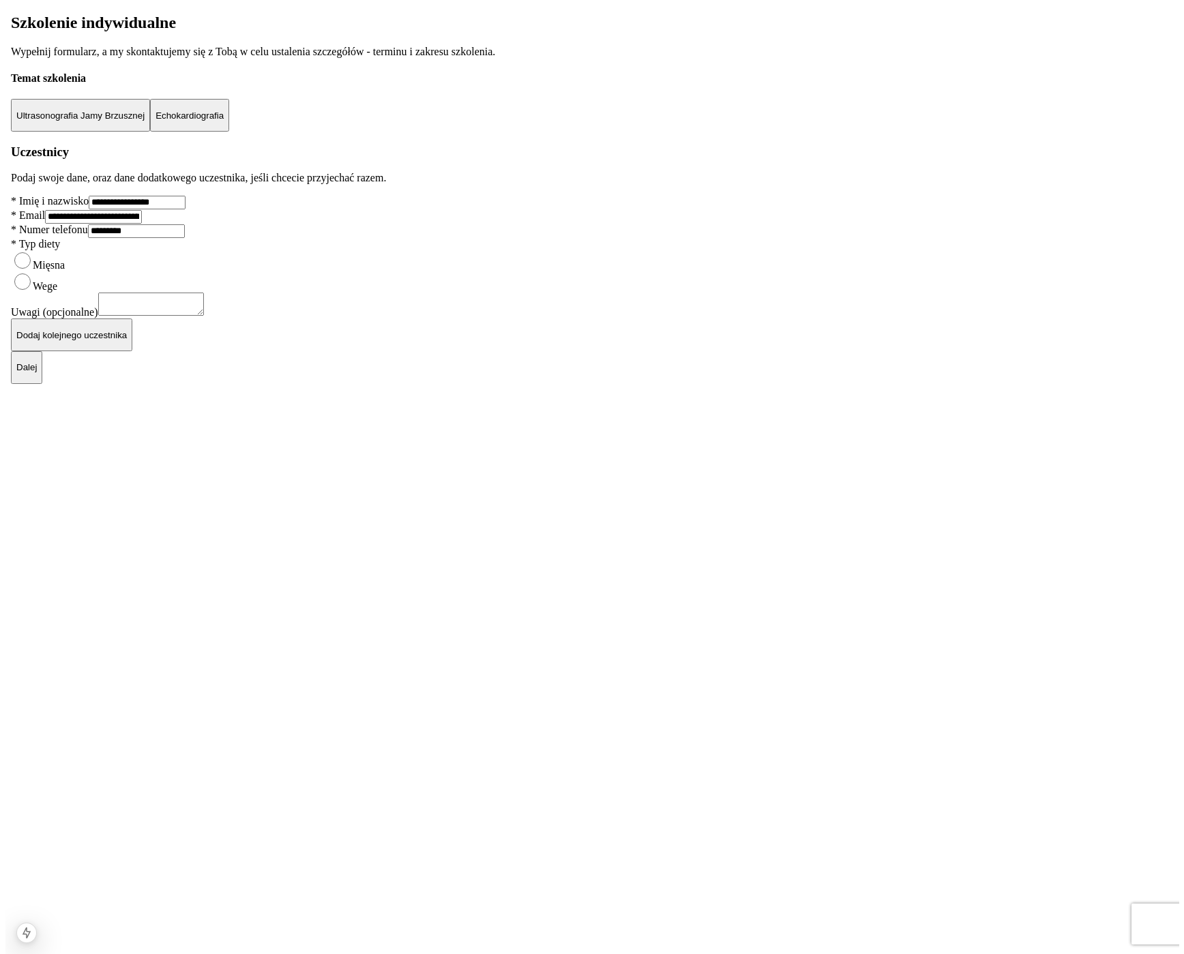
scroll to position [0, 0]
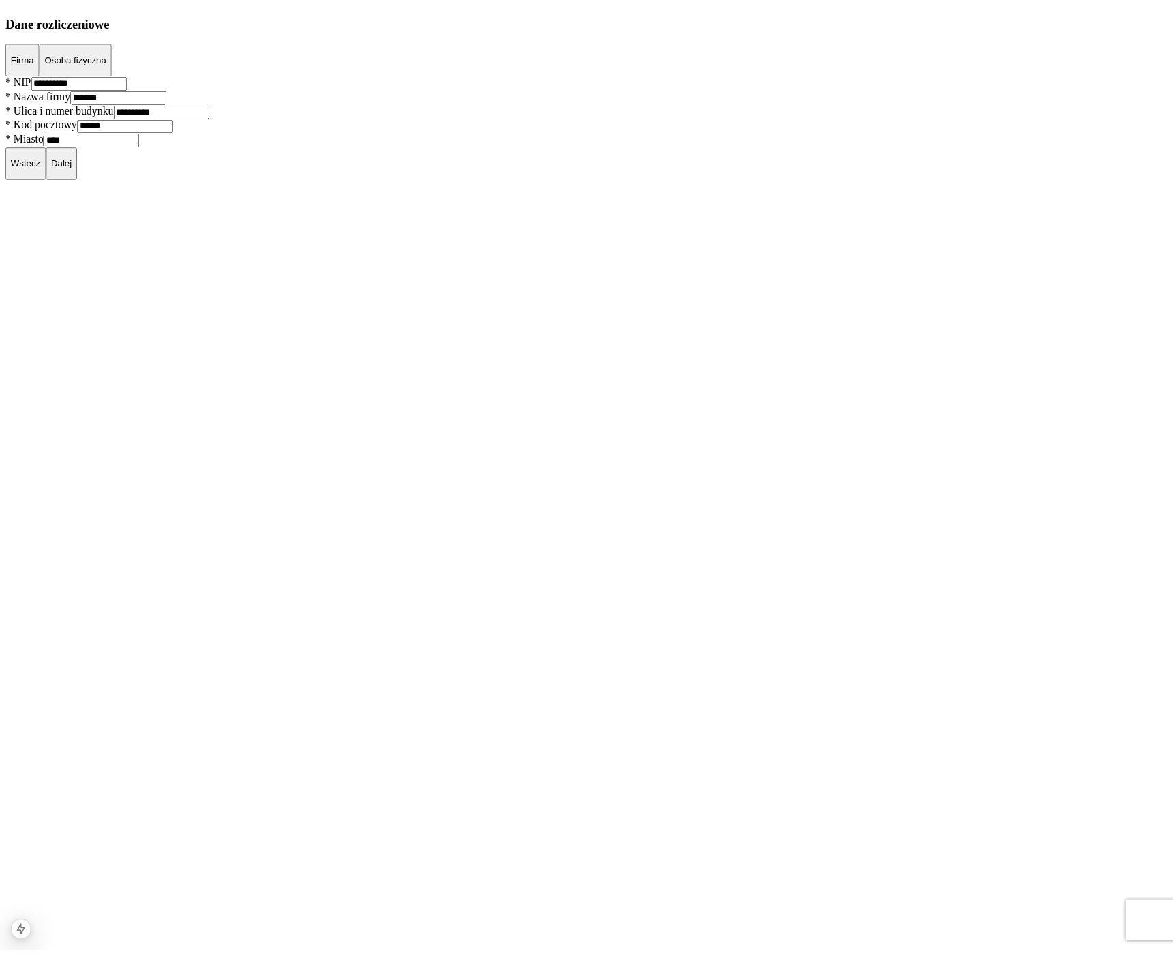
scroll to position [1057, 0]
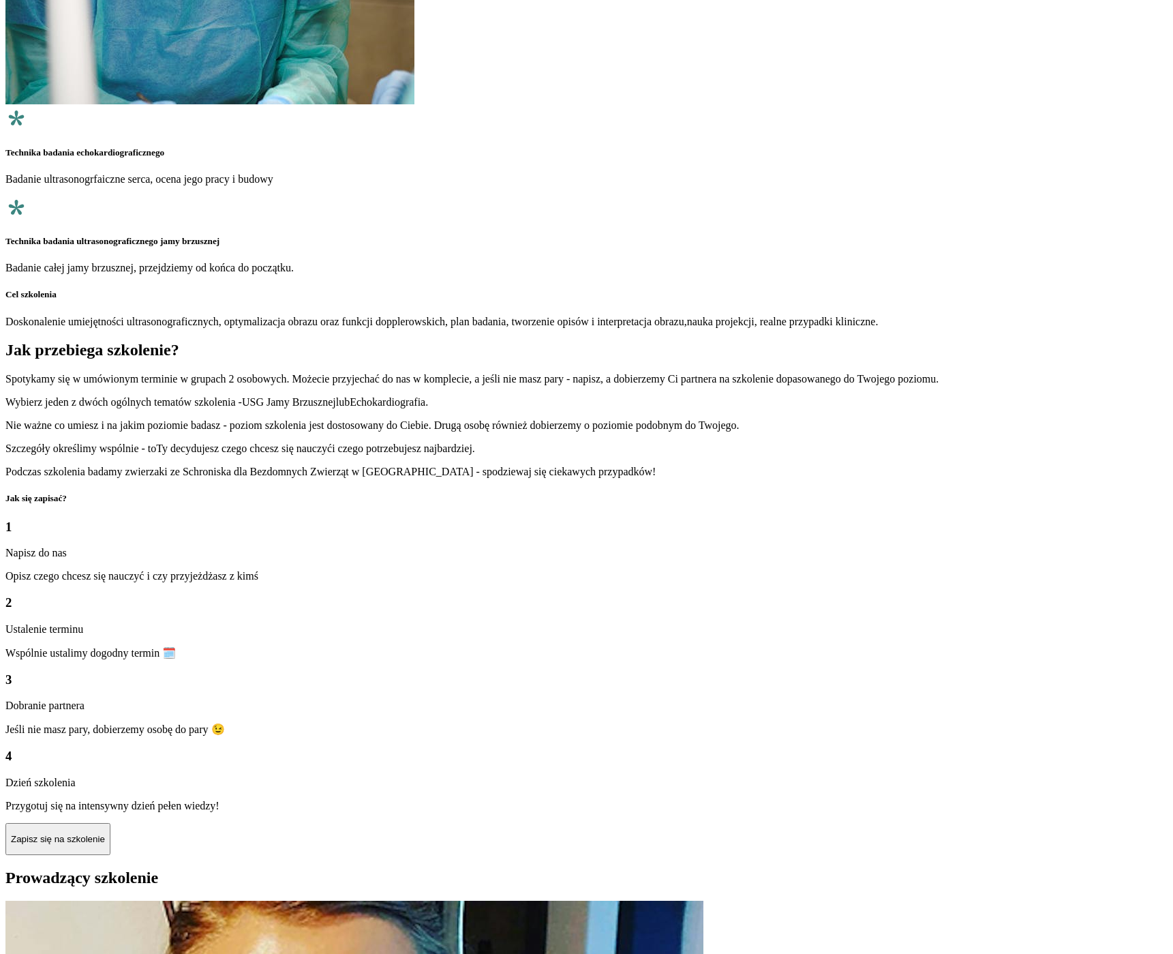
click at [105, 834] on p "Zapisz się na szkolenie" at bounding box center [58, 839] width 94 height 10
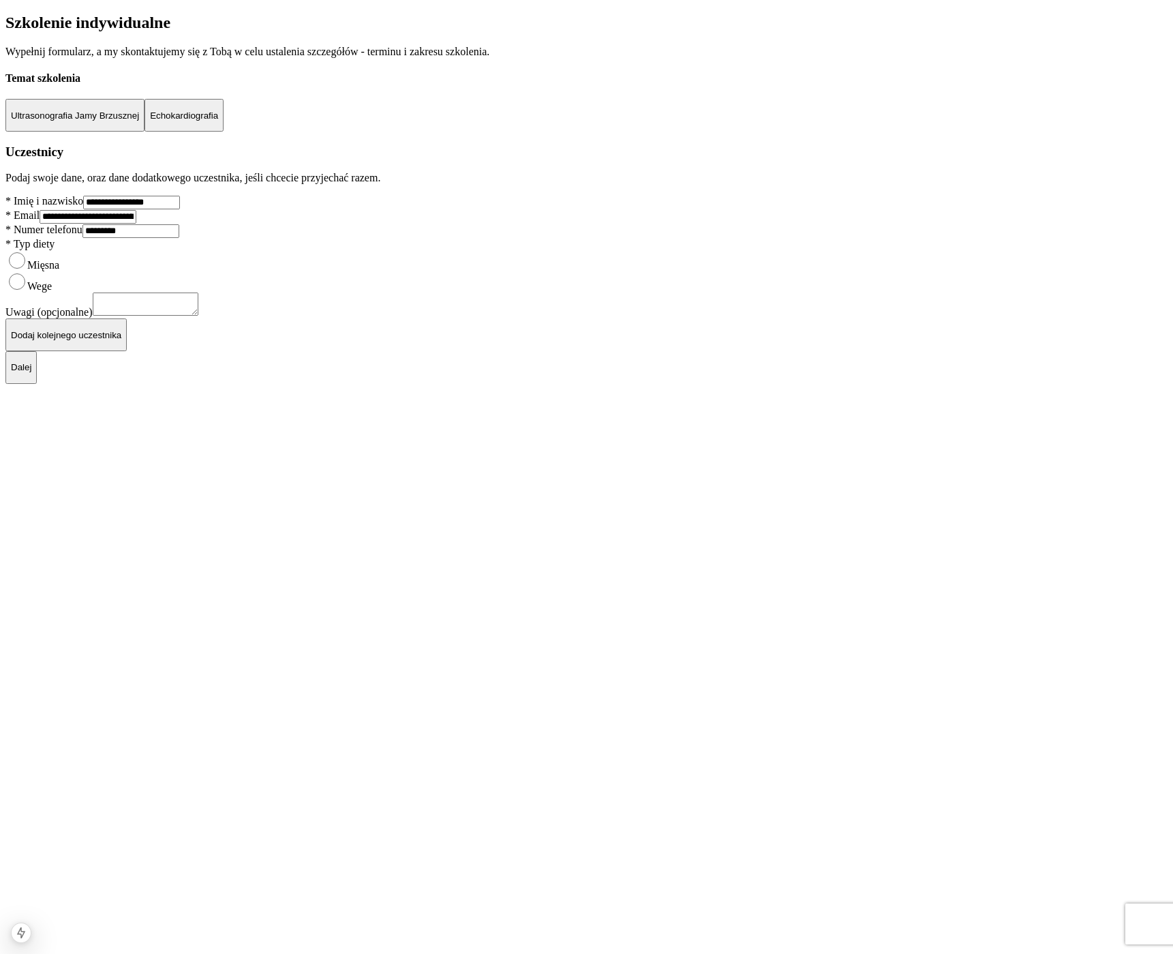
scroll to position [61, 0]
click at [31, 372] on p "Dalej" at bounding box center [21, 367] width 20 height 10
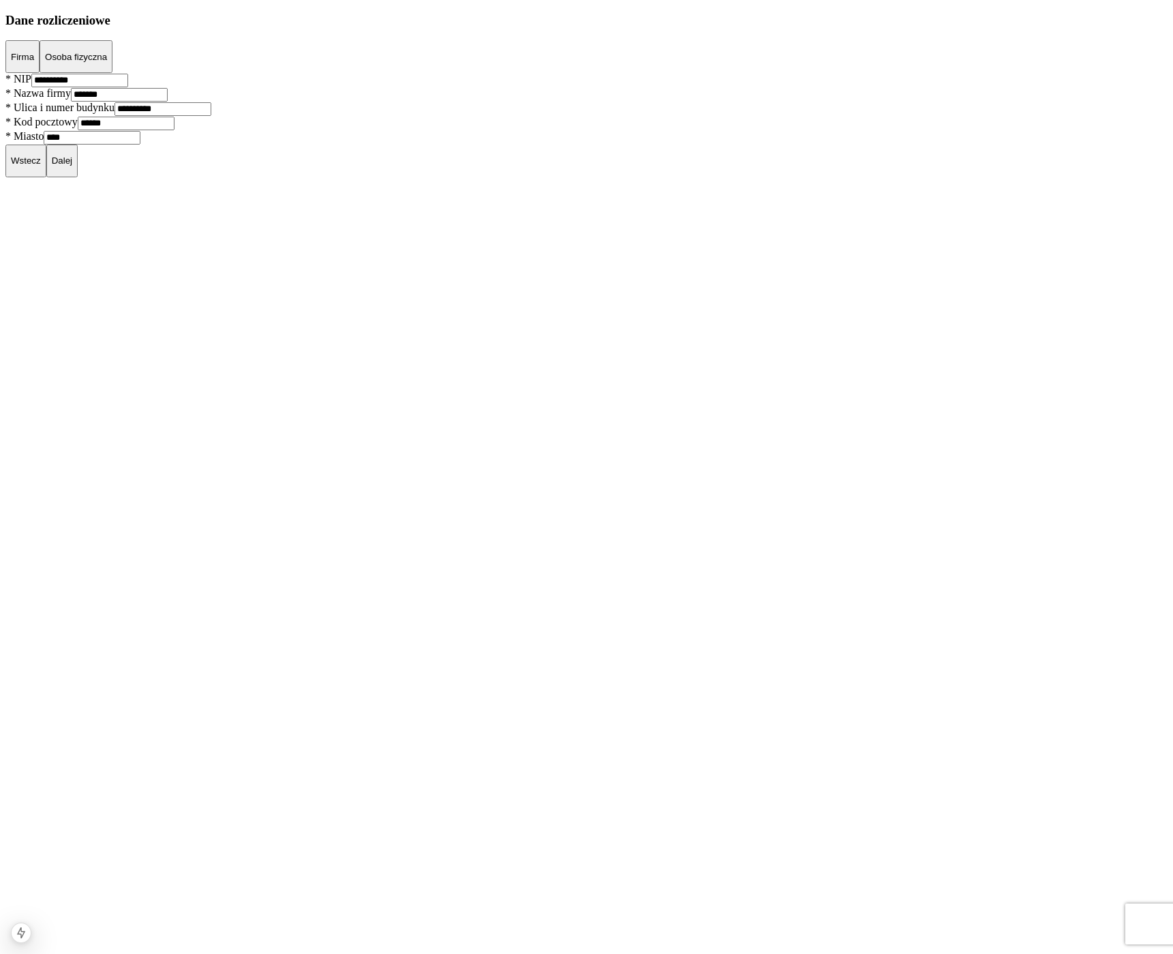
scroll to position [0, 0]
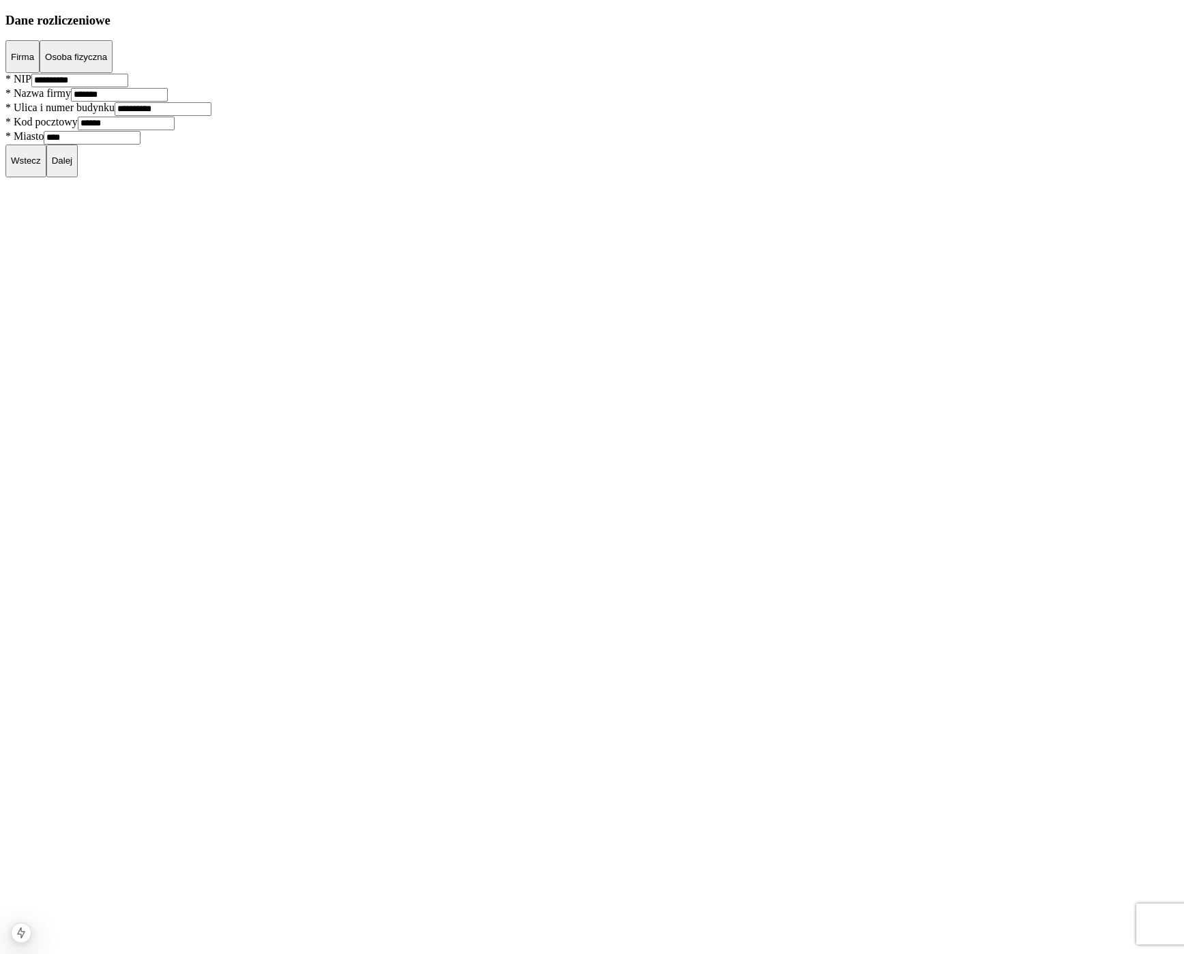
click at [72, 166] on p "Dalej" at bounding box center [62, 160] width 20 height 10
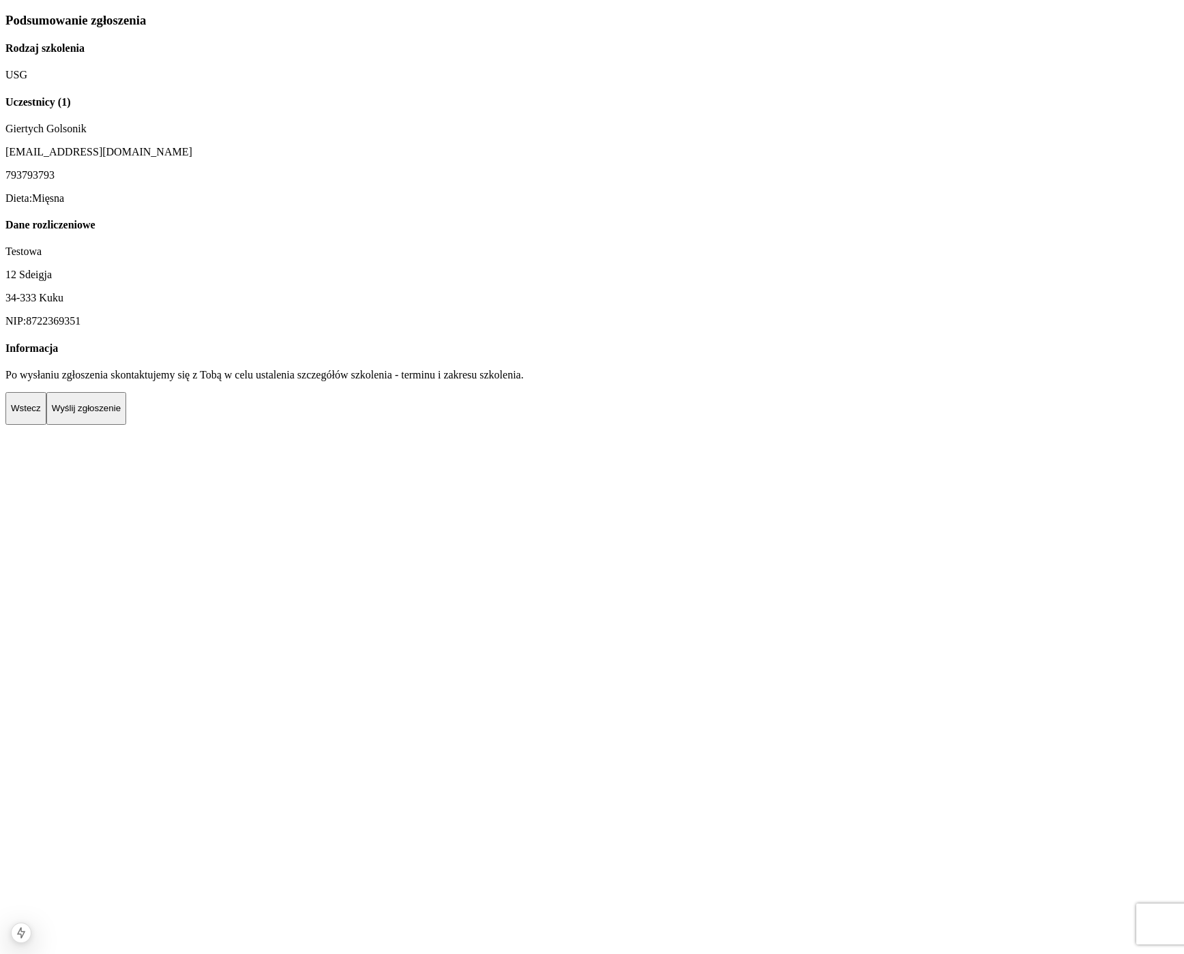
click at [121, 413] on p "Wyślij zgłoszenie" at bounding box center [86, 408] width 69 height 10
drag, startPoint x: 763, startPoint y: 673, endPoint x: 795, endPoint y: 765, distance: 97.5
click at [795, 425] on div "Podsumowanie zgłoszenia Rodzaj szkolenia USG Uczestnicy ( 1 ) Giertych Golsonik…" at bounding box center [591, 219] width 1173 height 412
drag, startPoint x: 784, startPoint y: 753, endPoint x: 759, endPoint y: 678, distance: 79.8
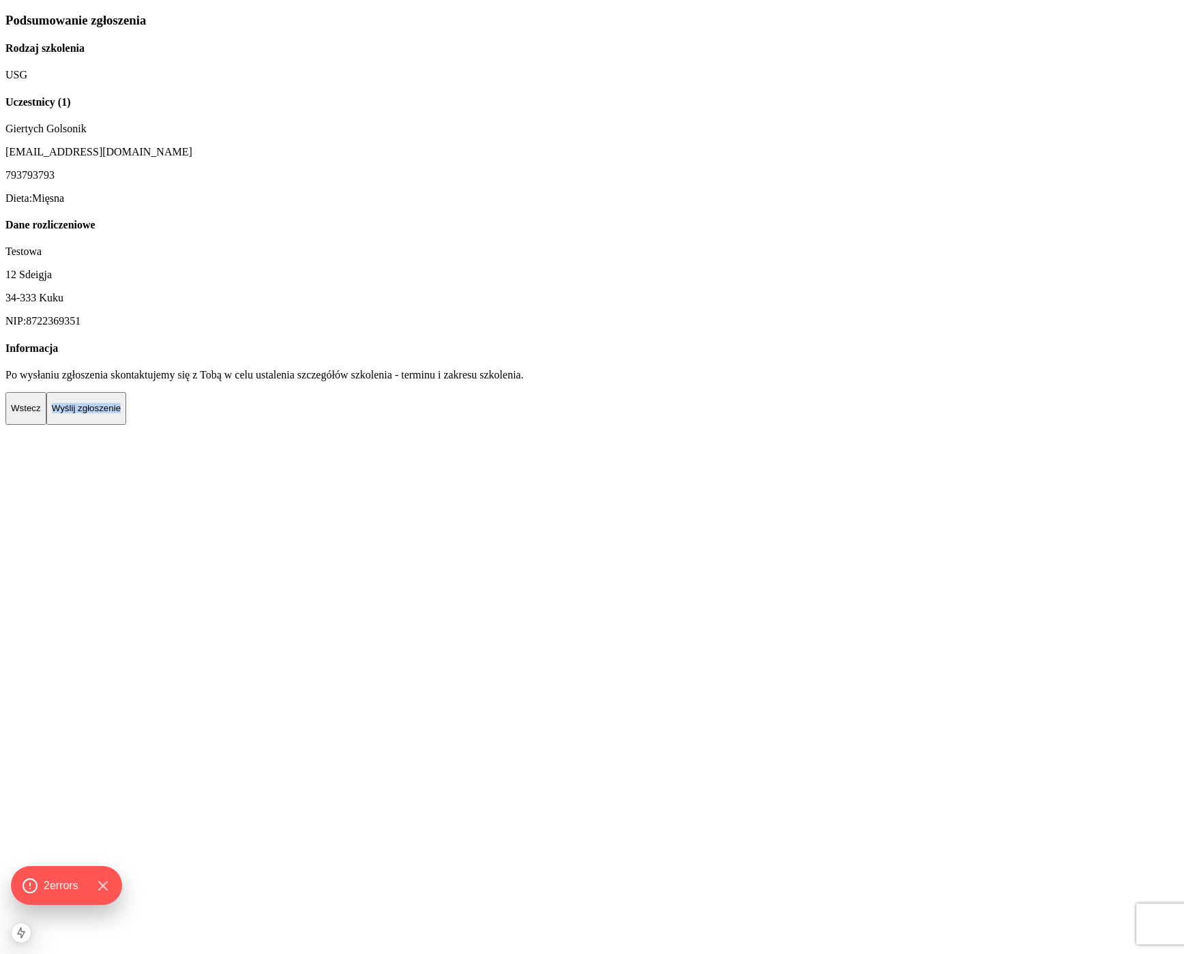
click at [759, 425] on div "Podsumowanie zgłoszenia Rodzaj szkolenia USG Uczestnicy ( 1 ) Giertych Golsonik…" at bounding box center [591, 219] width 1173 height 412
click at [758, 425] on div "Wstecz Wyślij zgłoszenie" at bounding box center [591, 408] width 1173 height 33
drag, startPoint x: 759, startPoint y: 675, endPoint x: 790, endPoint y: 766, distance: 95.7
click at [790, 425] on div "Podsumowanie zgłoszenia Rodzaj szkolenia USG Uczestnicy ( 1 ) Giertych Golsonik…" at bounding box center [591, 219] width 1173 height 412
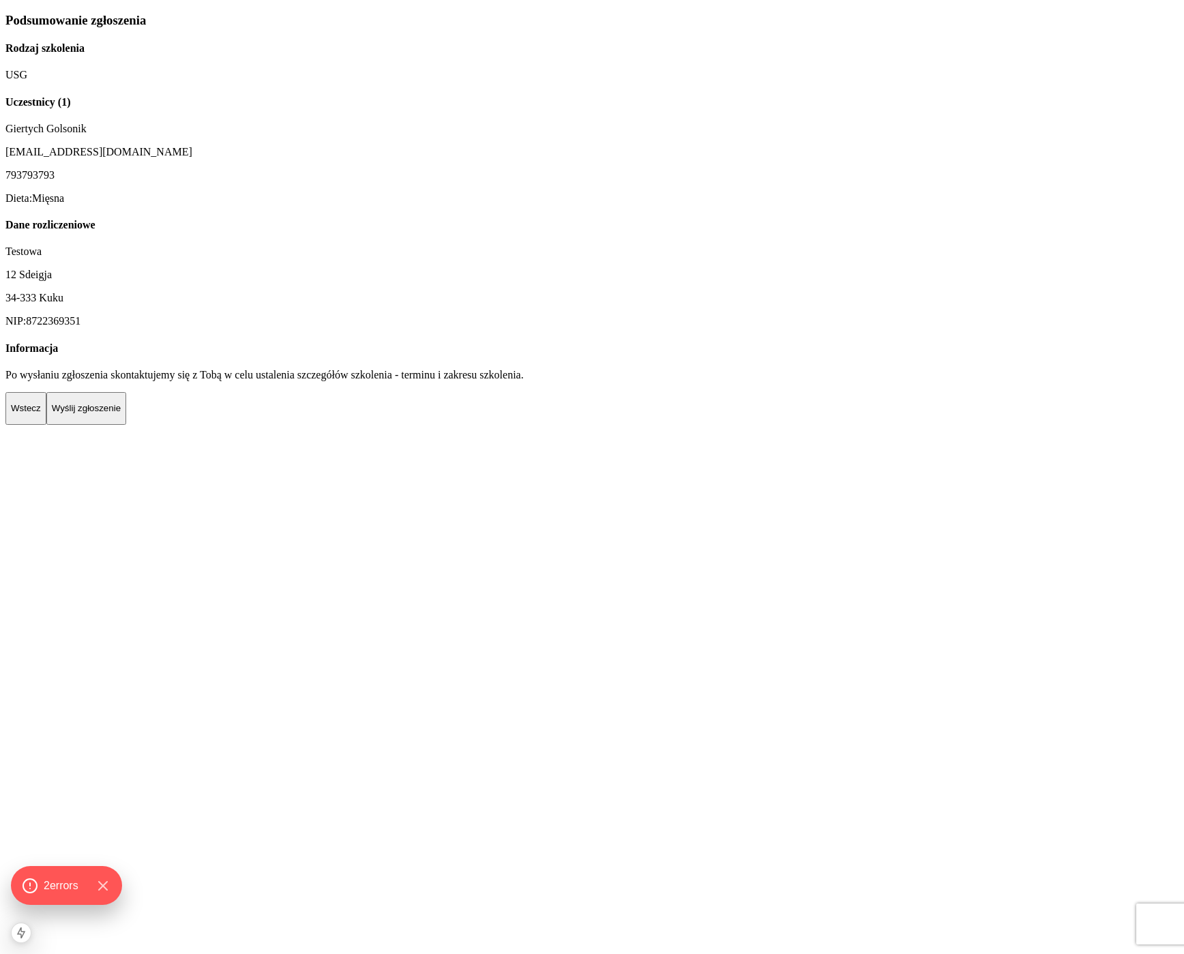
click at [121, 413] on p "Wyślij zgłoszenie" at bounding box center [86, 408] width 69 height 10
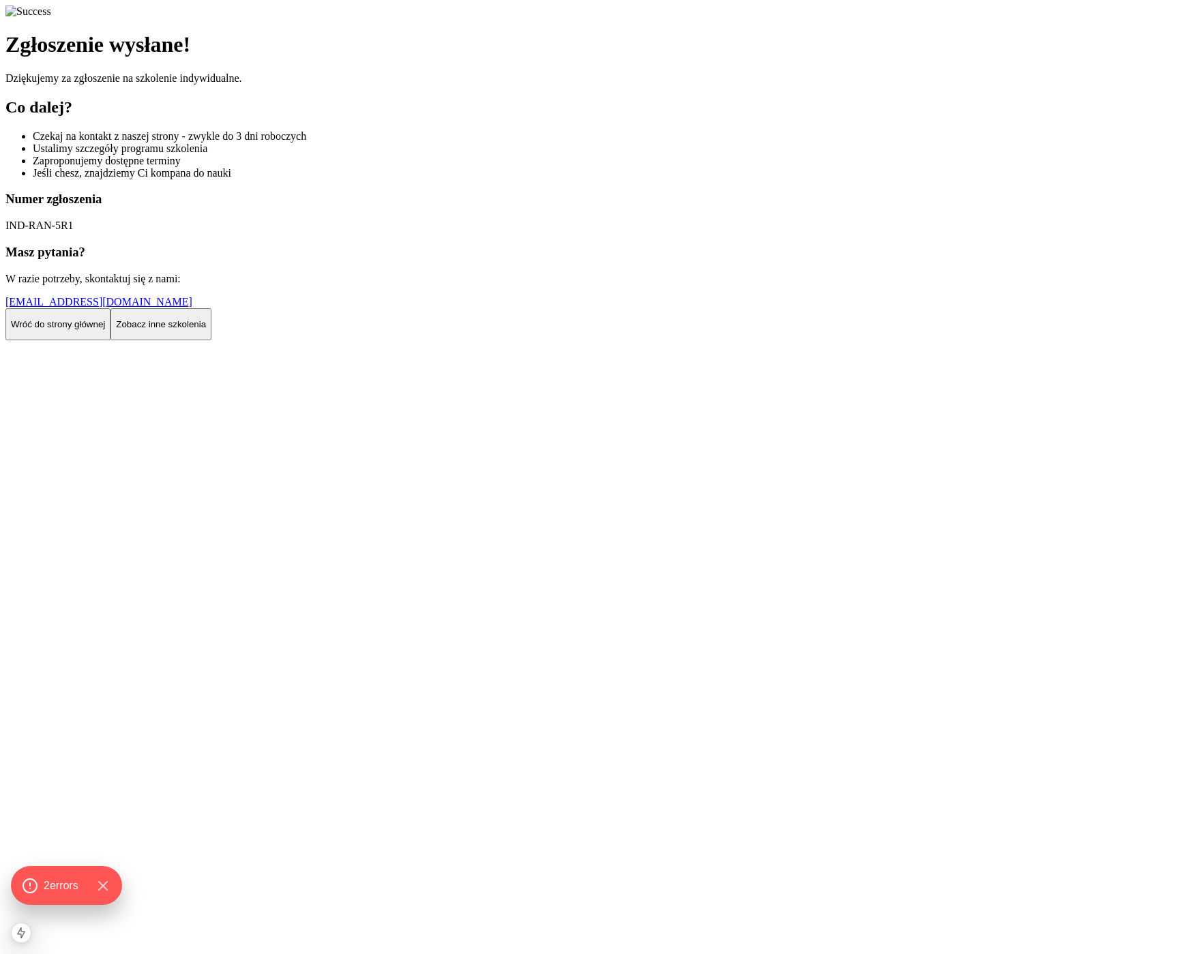
click at [106, 260] on h3 "Masz pytania?" at bounding box center [591, 252] width 1173 height 15
drag, startPoint x: 106, startPoint y: 601, endPoint x: 198, endPoint y: 659, distance: 108.8
click at [198, 308] on div "Masz pytania? W razie potrzeby, skontaktuj się z nami: szkolenia@vetlisek.pl" at bounding box center [591, 276] width 1173 height 63
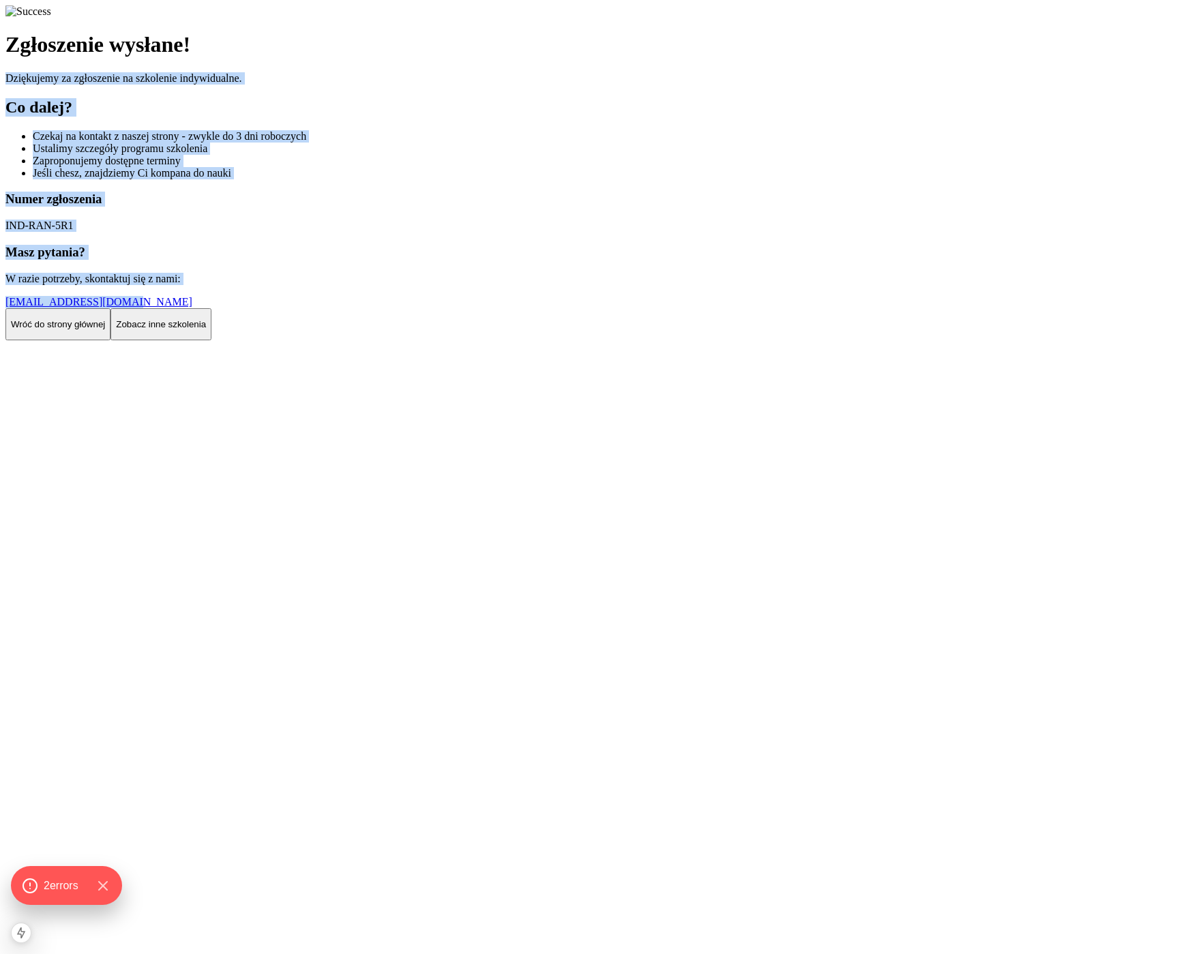
drag, startPoint x: 199, startPoint y: 660, endPoint x: 598, endPoint y: 207, distance: 603.4
click at [565, 213] on div "Zgłoszenie wysłane! Dziękujemy za zgłoszenie na szkolenie indywidualne. Co dale…" at bounding box center [591, 172] width 1173 height 335
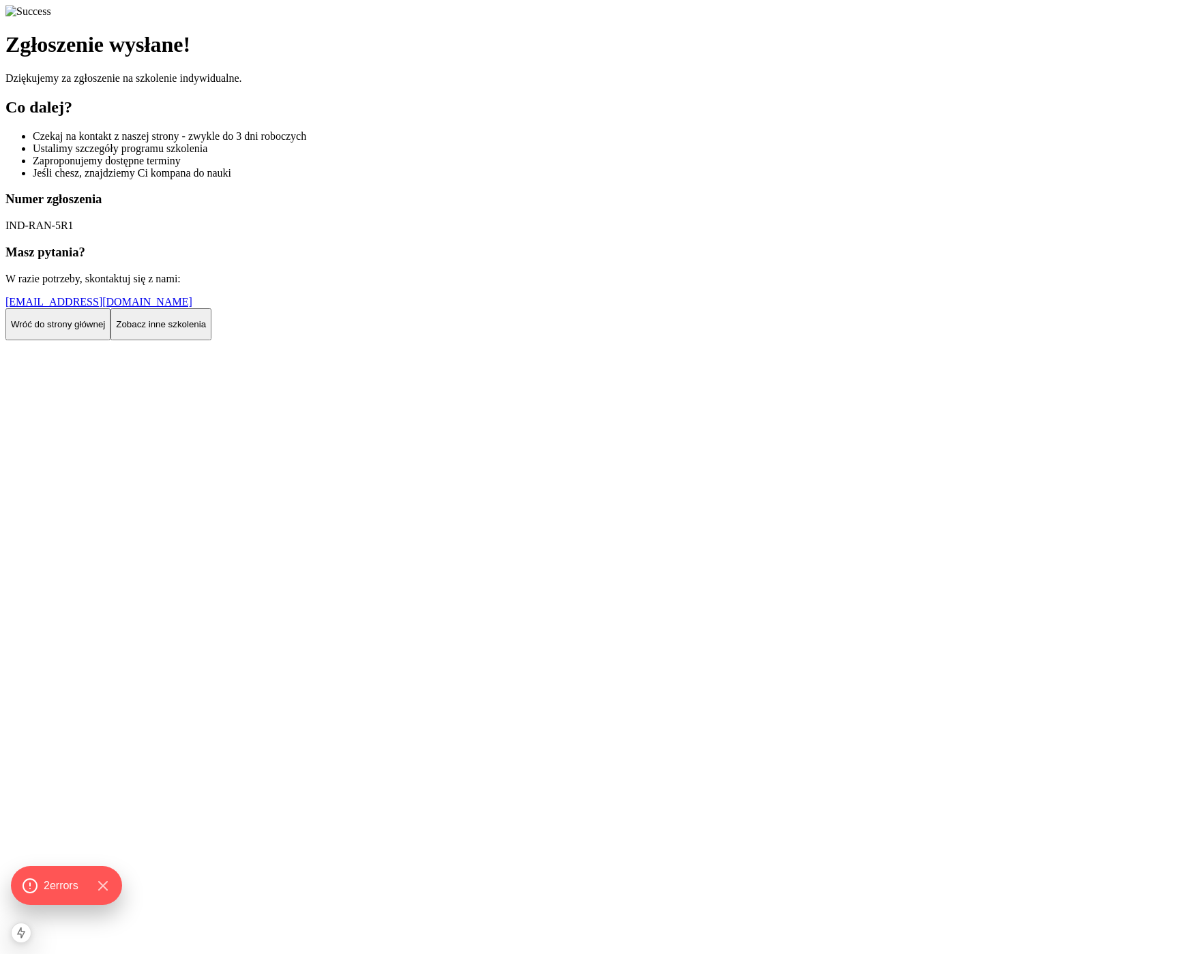
click at [599, 207] on div "Zgłoszenie wysłane! Dziękujemy za zgłoszenie na szkolenie indywidualne. Co dale…" at bounding box center [591, 172] width 1173 height 335
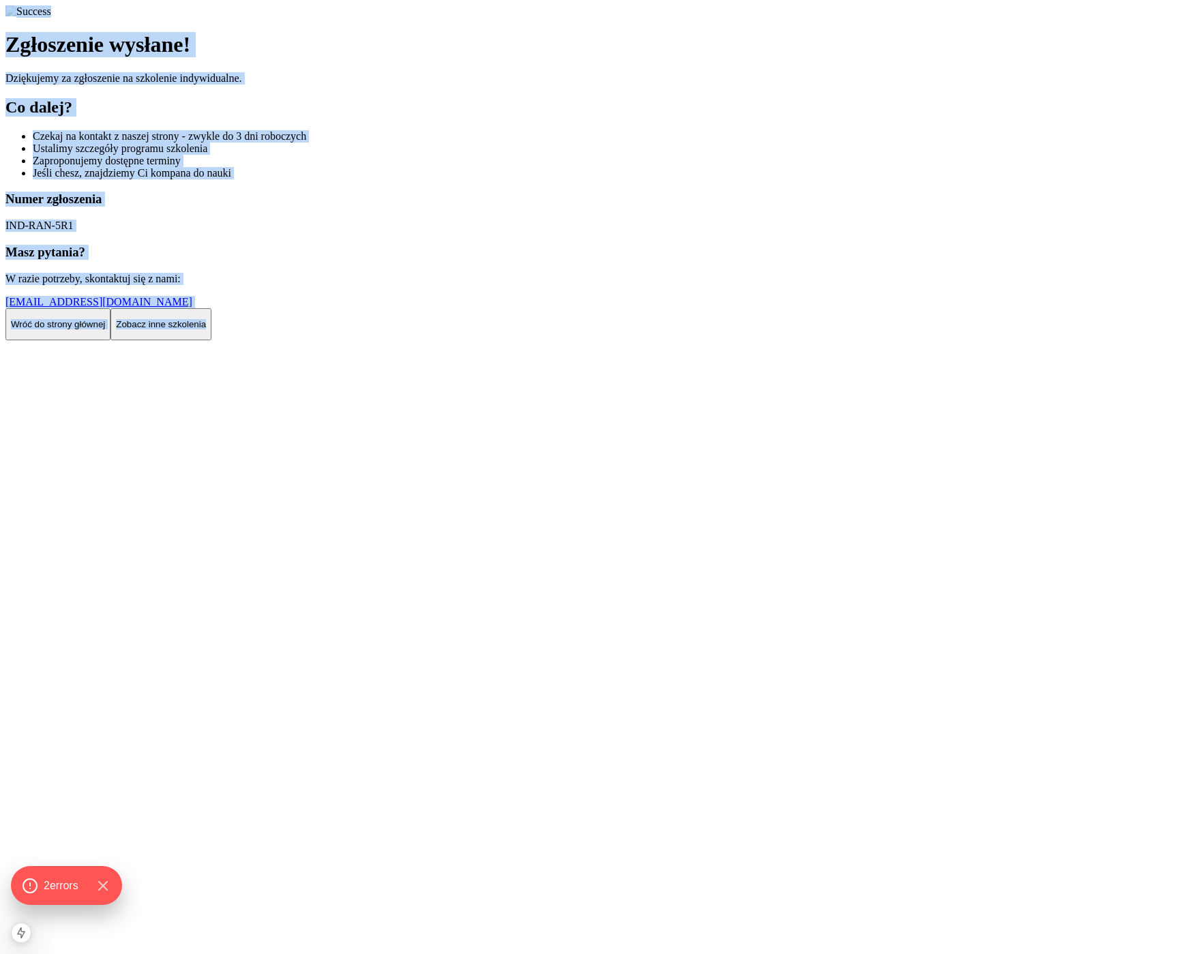
drag, startPoint x: 505, startPoint y: 170, endPoint x: 565, endPoint y: 818, distance: 650.6
click at [565, 340] on div "Zgłoszenie wysłane! Dziękujemy za zgłoszenie na szkolenie indywidualne. Co dale…" at bounding box center [591, 172] width 1173 height 335
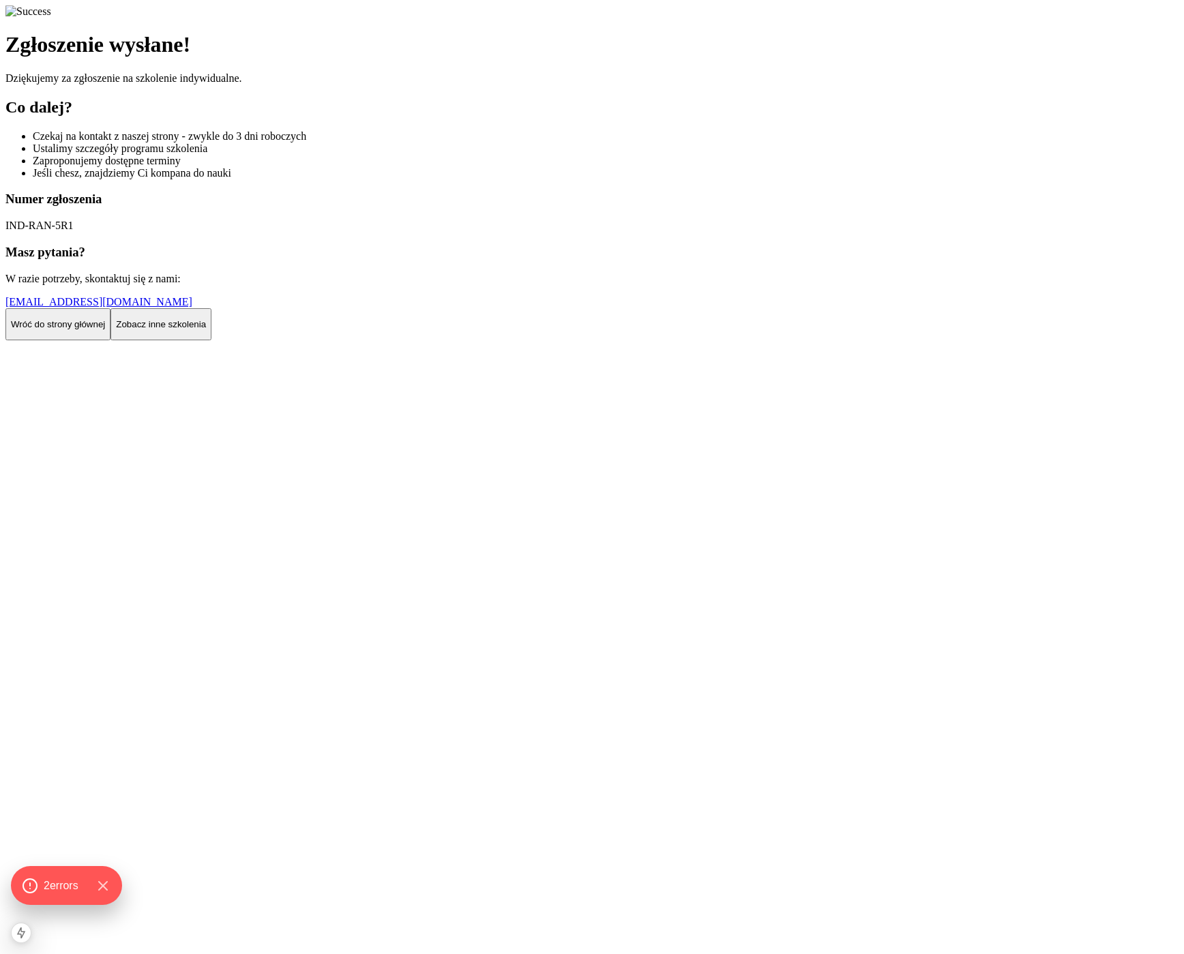
click at [566, 340] on div "Zgłoszenie wysłane! Dziękujemy za zgłoszenie na szkolenie indywidualne. Co dale…" at bounding box center [591, 172] width 1173 height 335
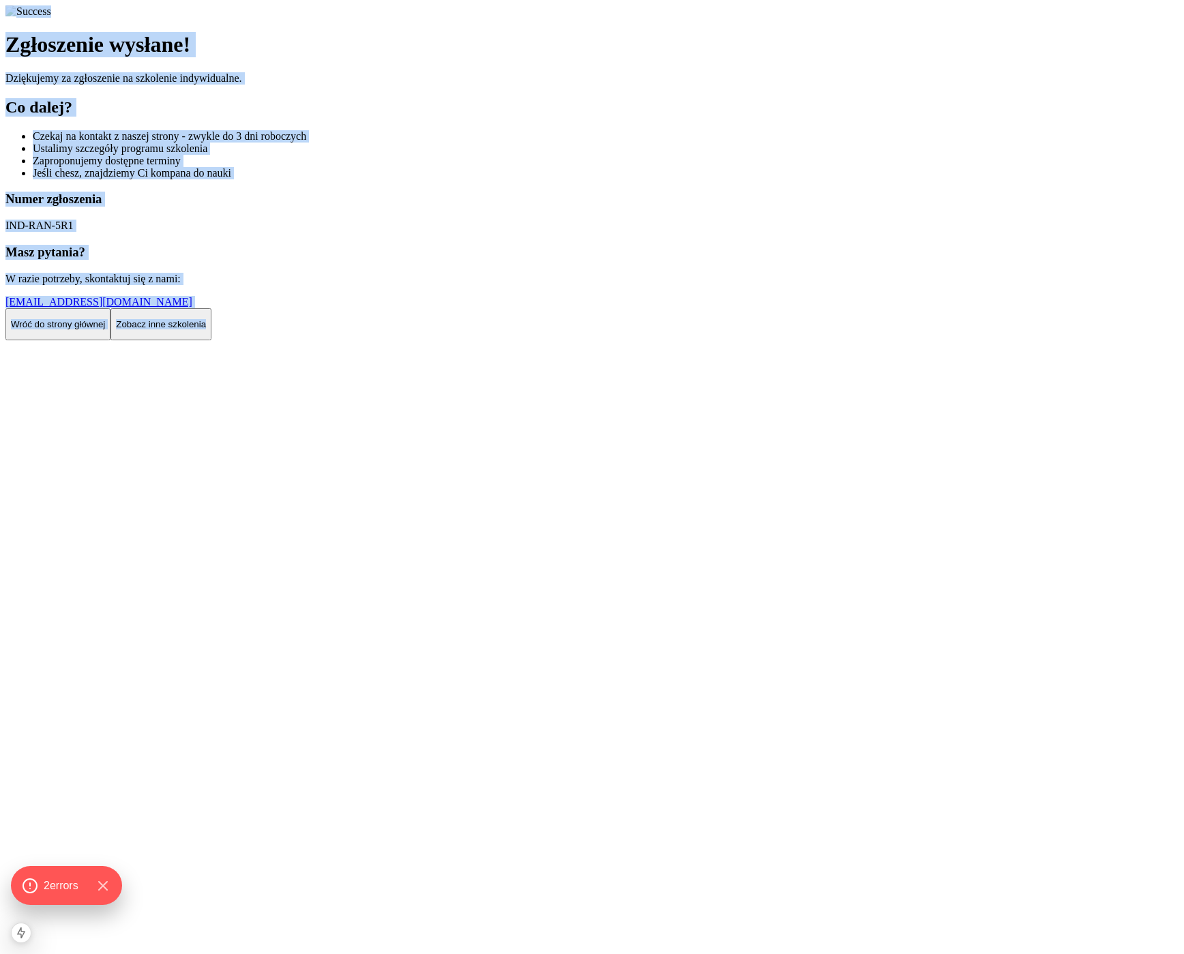
drag, startPoint x: 565, startPoint y: 789, endPoint x: 295, endPoint y: 54, distance: 783.3
click at [295, 54] on div "Zgłoszenie wysłane! Dziękujemy za zgłoszenie na szkolenie indywidualne. Co dale…" at bounding box center [591, 172] width 1173 height 335
click at [294, 54] on div "Zgłoszenie wysłane! Dziękujemy za zgłoszenie na szkolenie indywidualne. Co dale…" at bounding box center [591, 172] width 1173 height 335
drag, startPoint x: 261, startPoint y: 66, endPoint x: 657, endPoint y: 871, distance: 896.8
click at [657, 340] on div "Zgłoszenie wysłane! Dziękujemy za zgłoszenie na szkolenie indywidualne. Co dale…" at bounding box center [591, 172] width 1173 height 335
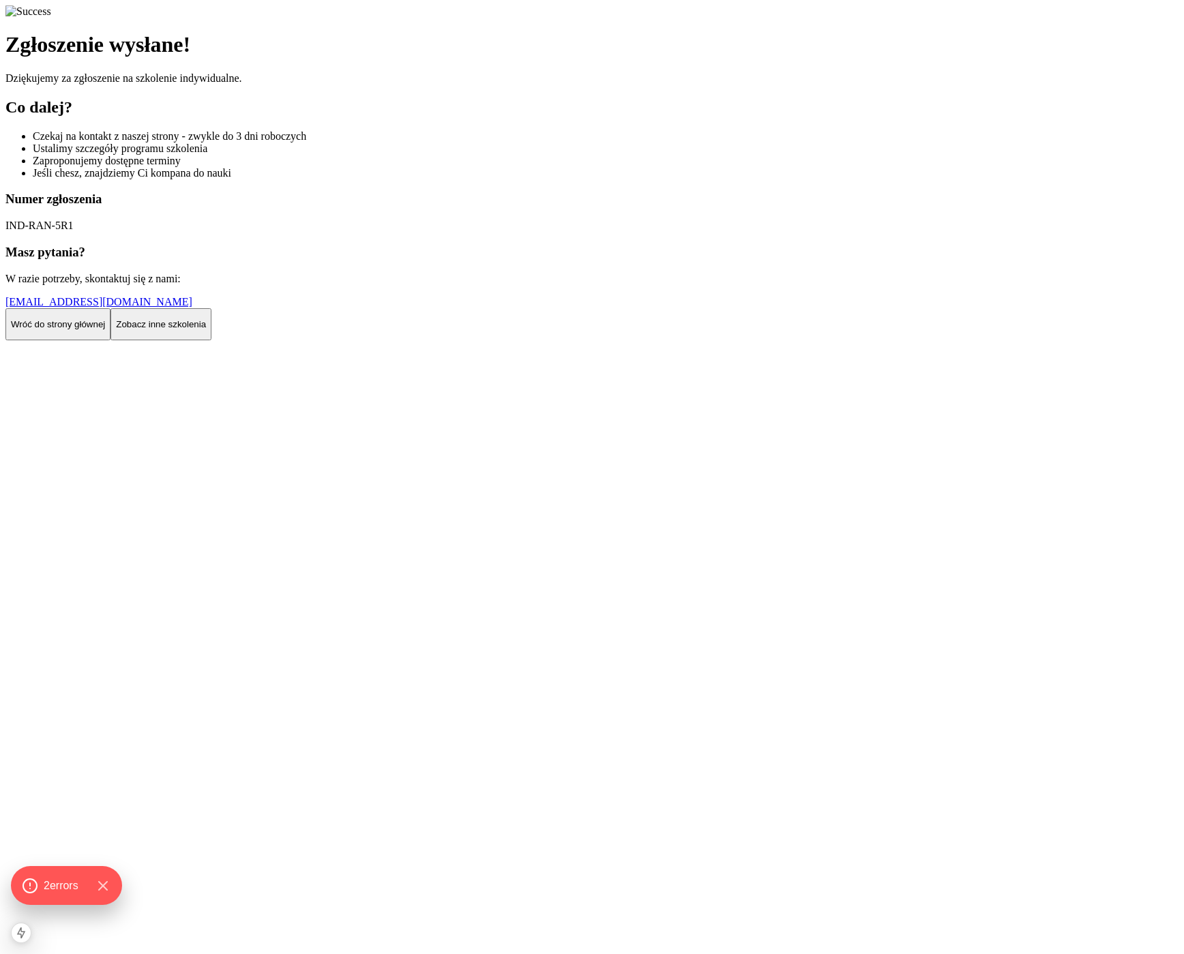
click at [657, 340] on div "Zgłoszenie wysłane! Dziękujemy za zgłoszenie na szkolenie indywidualne. Co dale…" at bounding box center [591, 172] width 1173 height 335
click at [241, 57] on h1 "Zgłoszenie wysłane!" at bounding box center [591, 44] width 1173 height 25
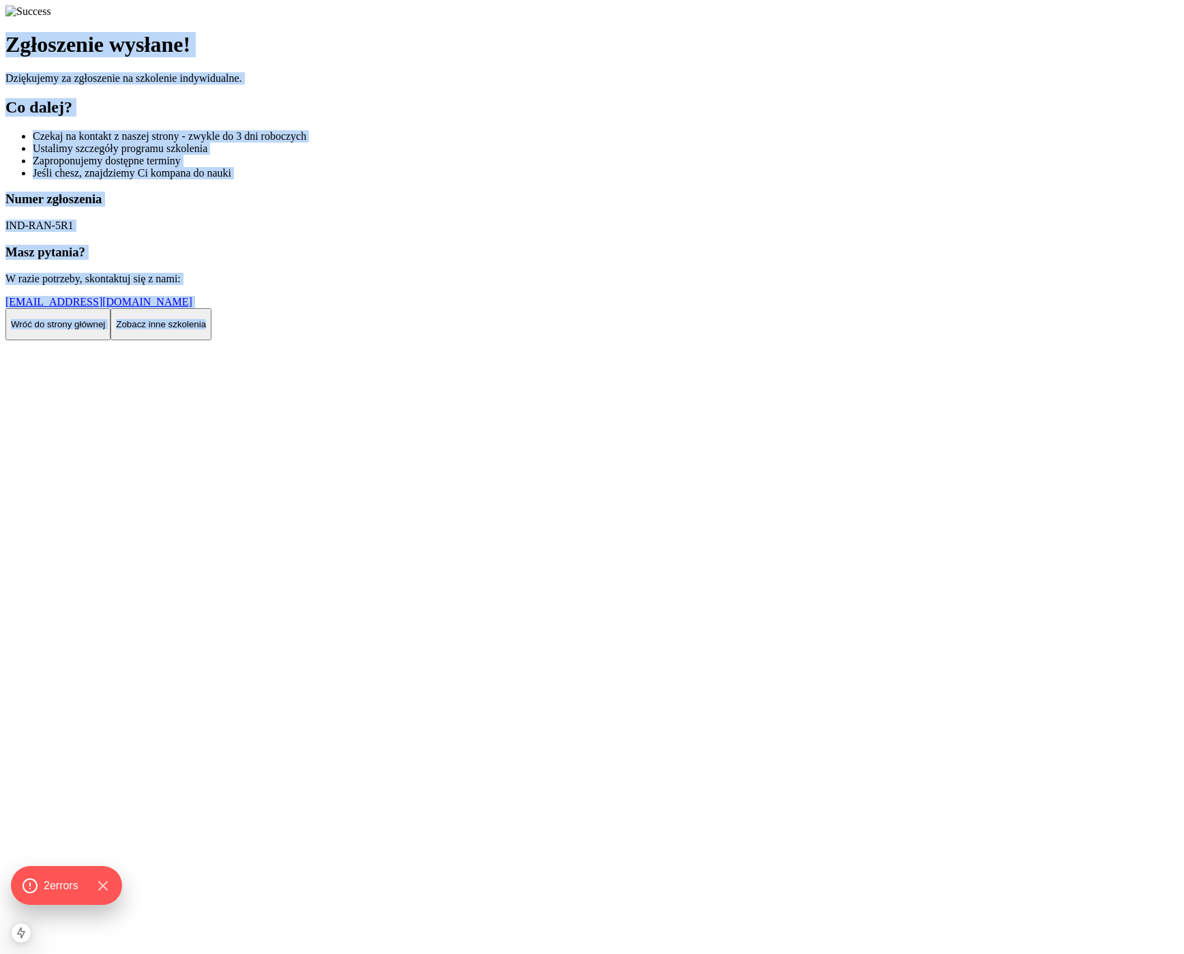
drag, startPoint x: 241, startPoint y: 215, endPoint x: 601, endPoint y: 911, distance: 783.4
click at [601, 340] on div "Zgłoszenie wysłane! Dziękujemy za zgłoszenie na szkolenie indywidualne. Co dale…" at bounding box center [591, 172] width 1173 height 335
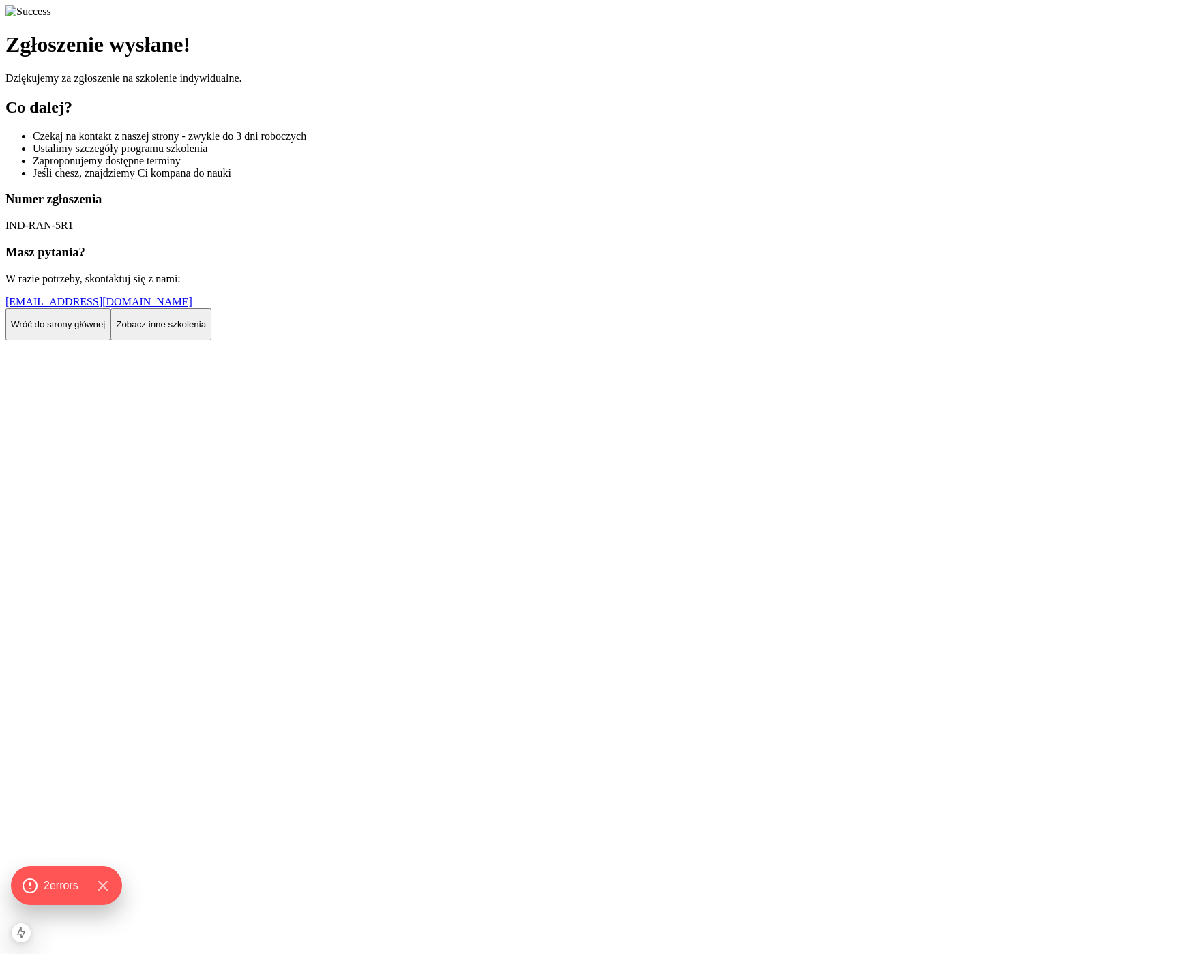
click at [668, 340] on div "Zgłoszenie wysłane! Dziękujemy za zgłoszenie na szkolenie indywidualne. Co dale…" at bounding box center [591, 172] width 1173 height 335
click at [105, 329] on p "Wróć do strony głównej" at bounding box center [58, 324] width 94 height 10
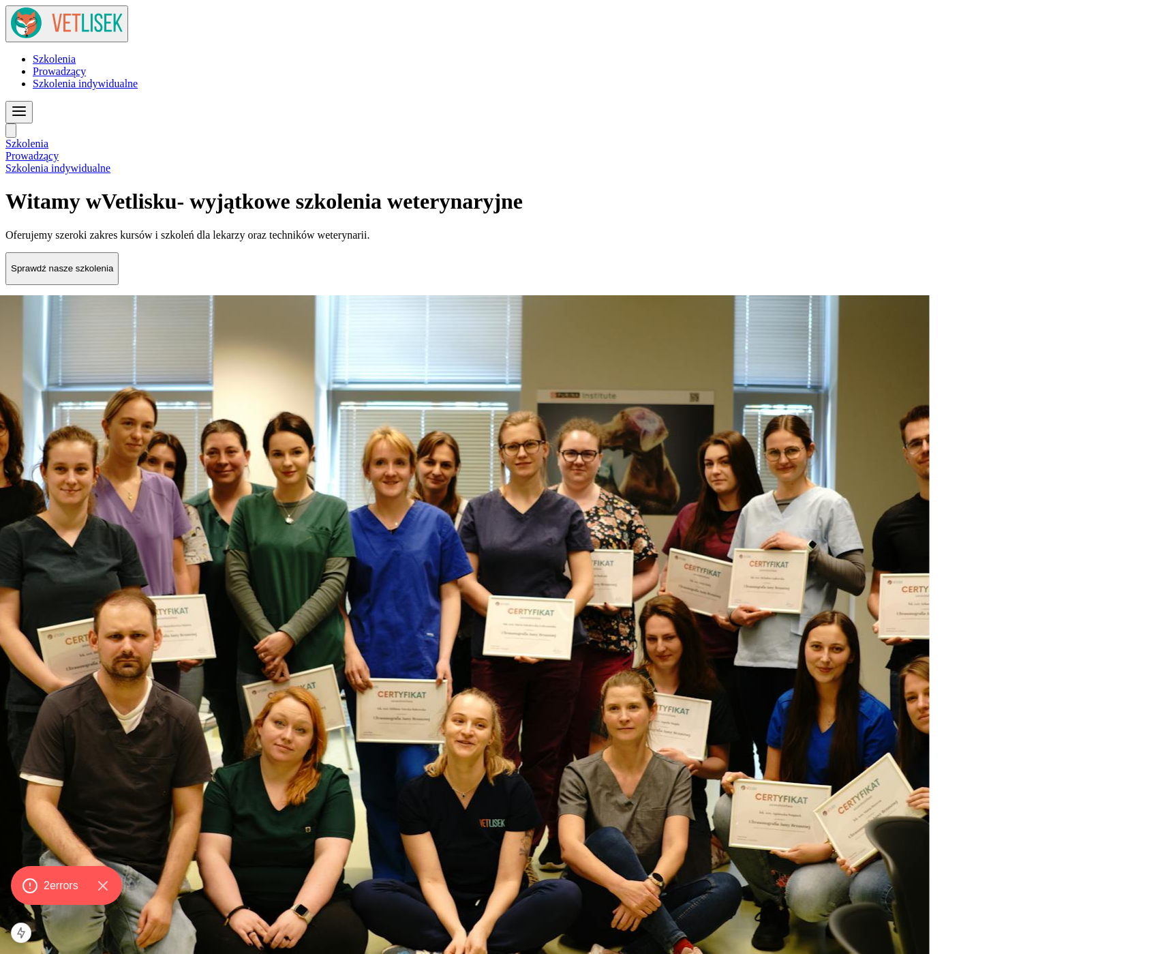
click at [138, 78] on span "Szkolenia indywidualne" at bounding box center [85, 84] width 105 height 12
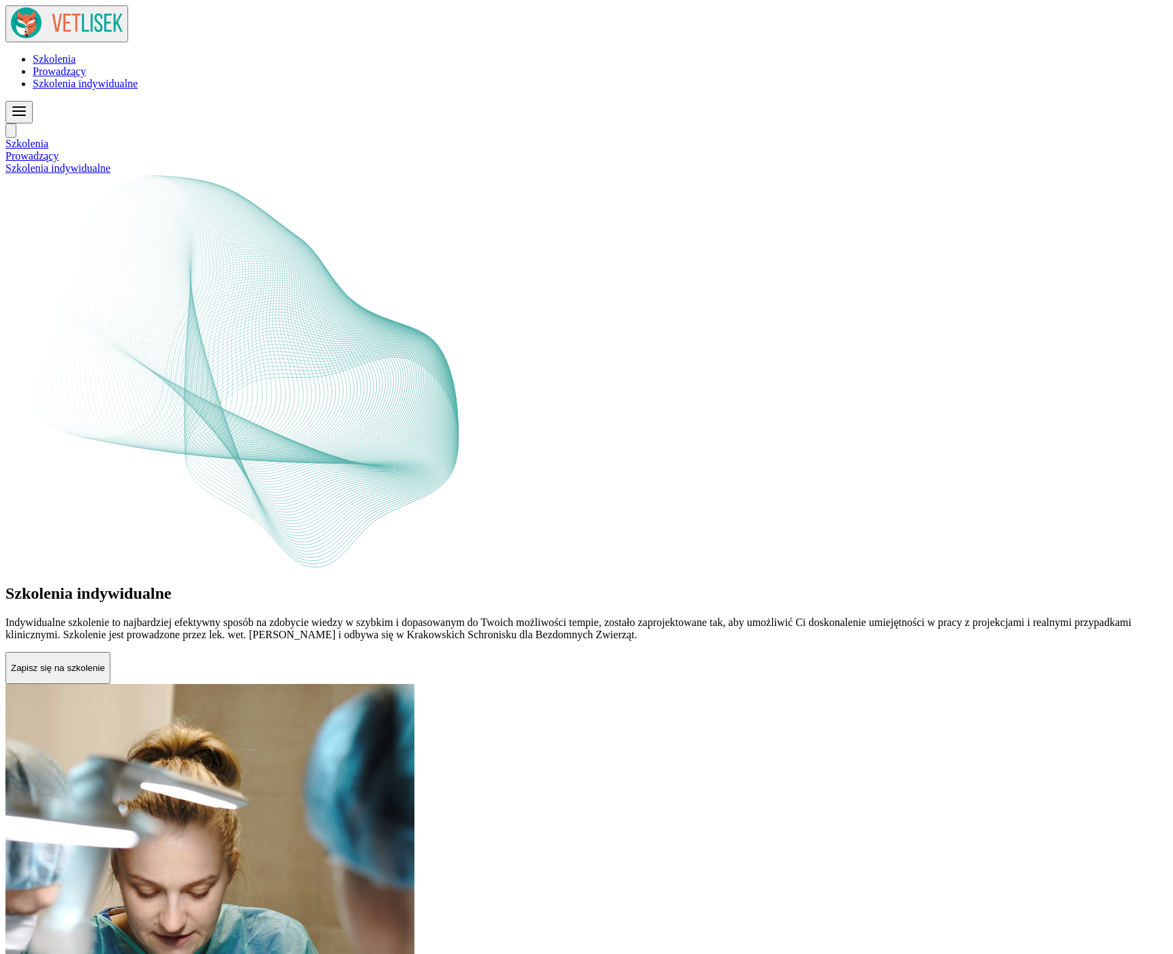
click at [105, 663] on p "Zapisz się na szkolenie" at bounding box center [58, 668] width 94 height 10
click at [110, 661] on link "Zapisz się na szkolenie" at bounding box center [57, 667] width 105 height 12
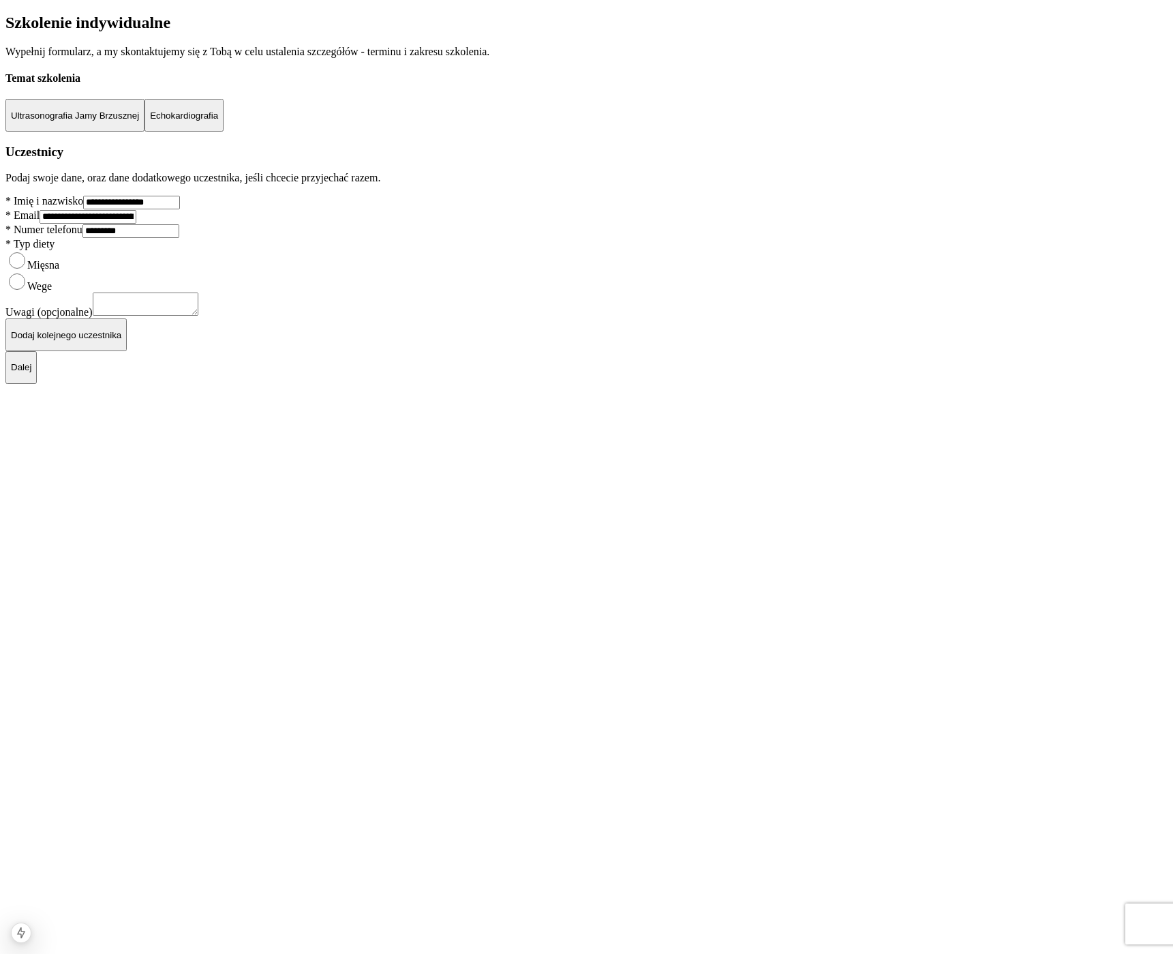
click at [31, 372] on p "Dalej" at bounding box center [21, 367] width 20 height 10
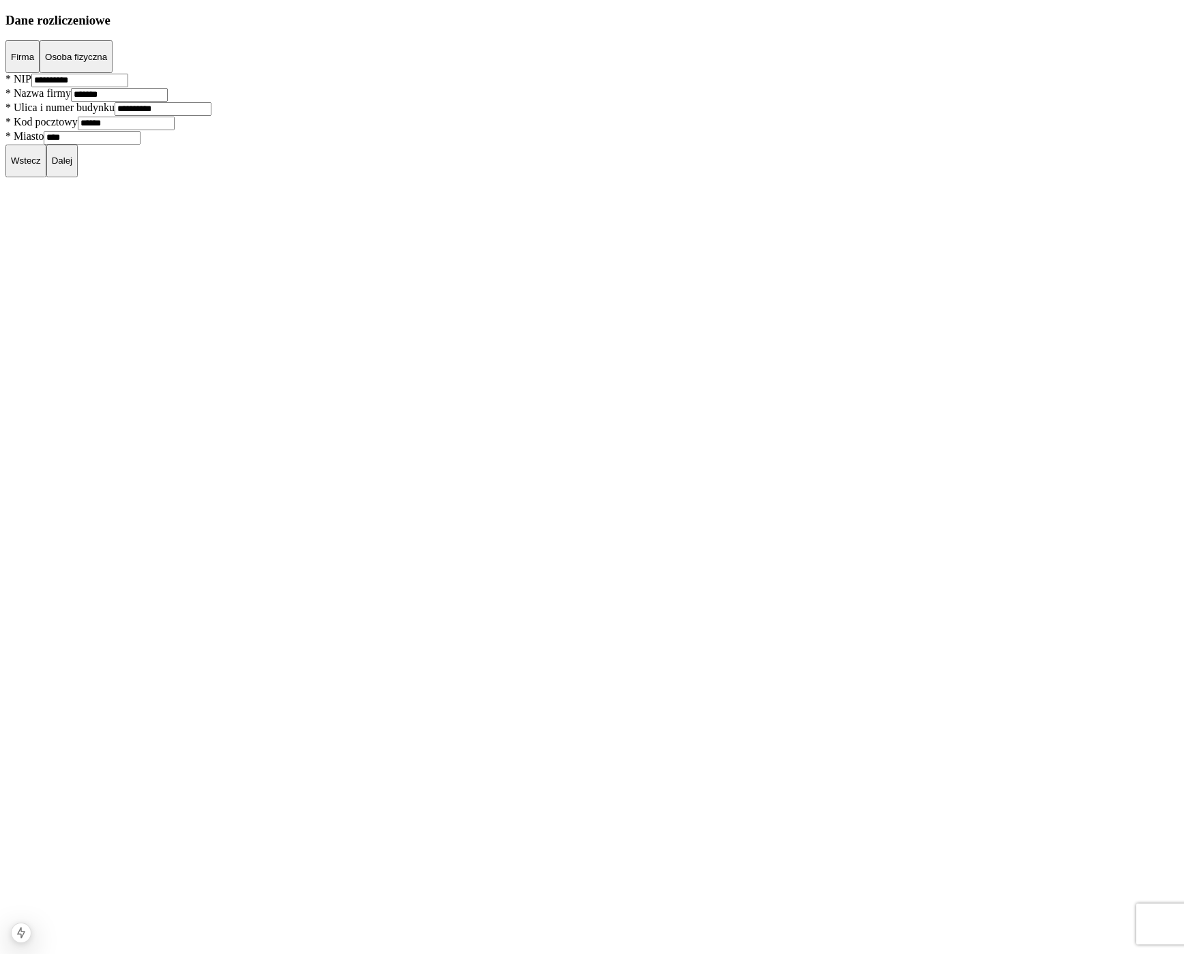
click at [72, 166] on p "Dalej" at bounding box center [62, 160] width 20 height 10
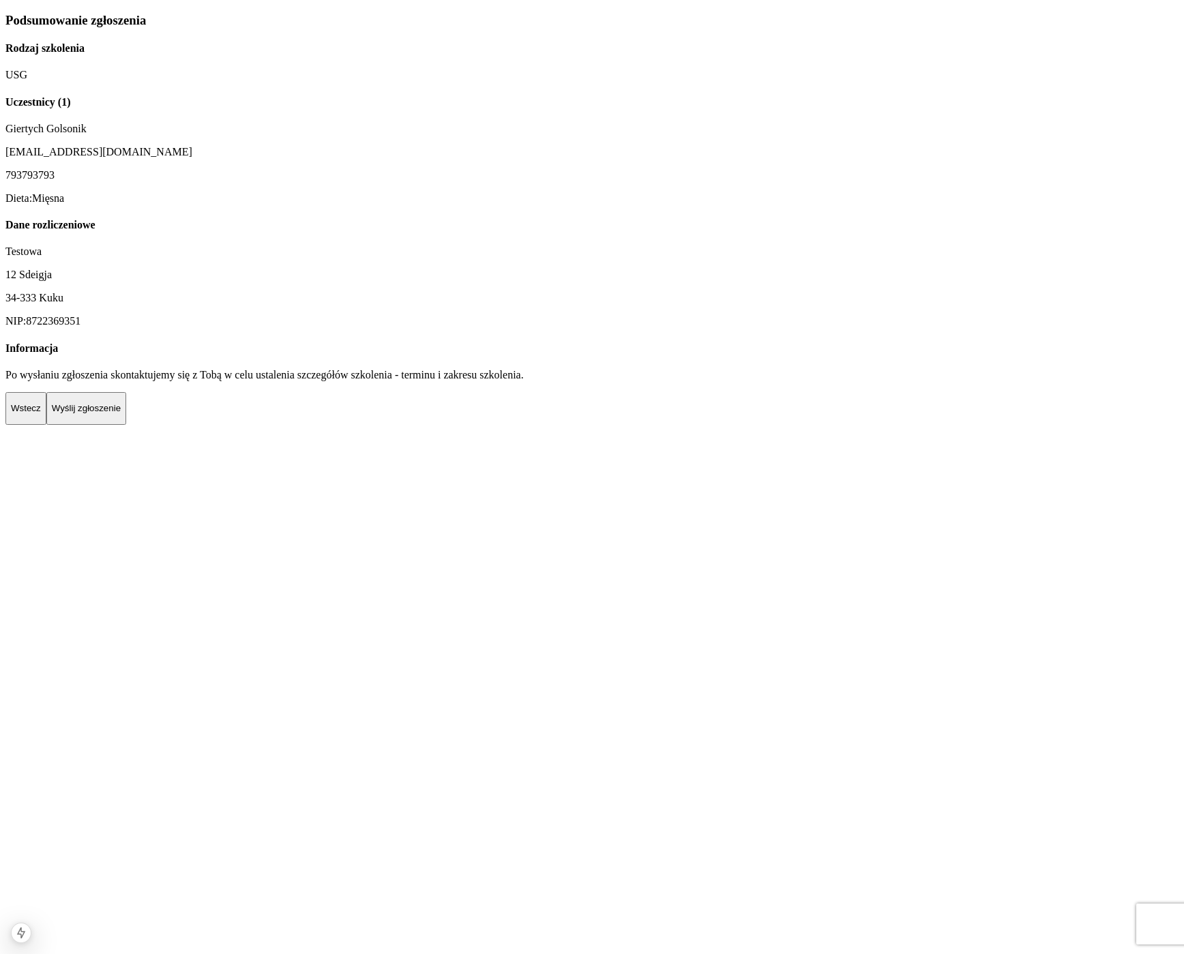
click at [121, 413] on p "Wyślij zgłoszenie" at bounding box center [86, 408] width 69 height 10
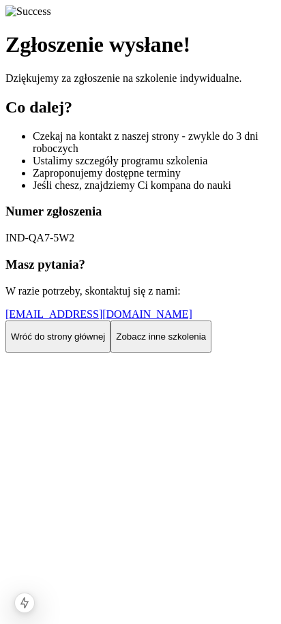
scroll to position [231, 0]
click at [116, 342] on p "Zobacz inne szkolenia" at bounding box center [161, 336] width 90 height 10
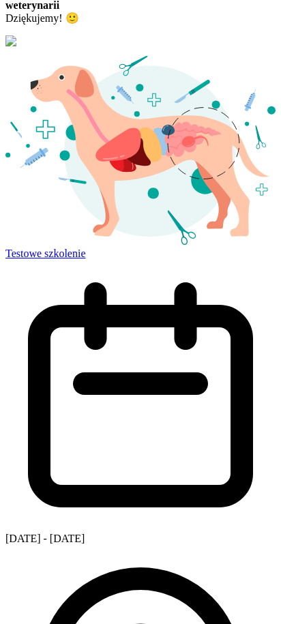
scroll to position [813, 0]
